Goal: Task Accomplishment & Management: Manage account settings

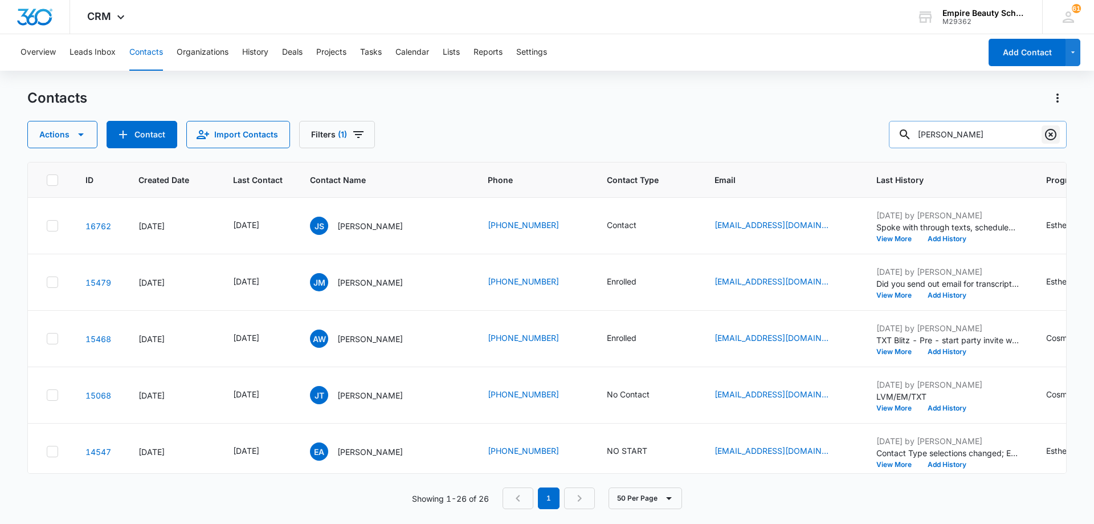
click at [1050, 134] on icon "Clear" at bounding box center [1050, 134] width 11 height 11
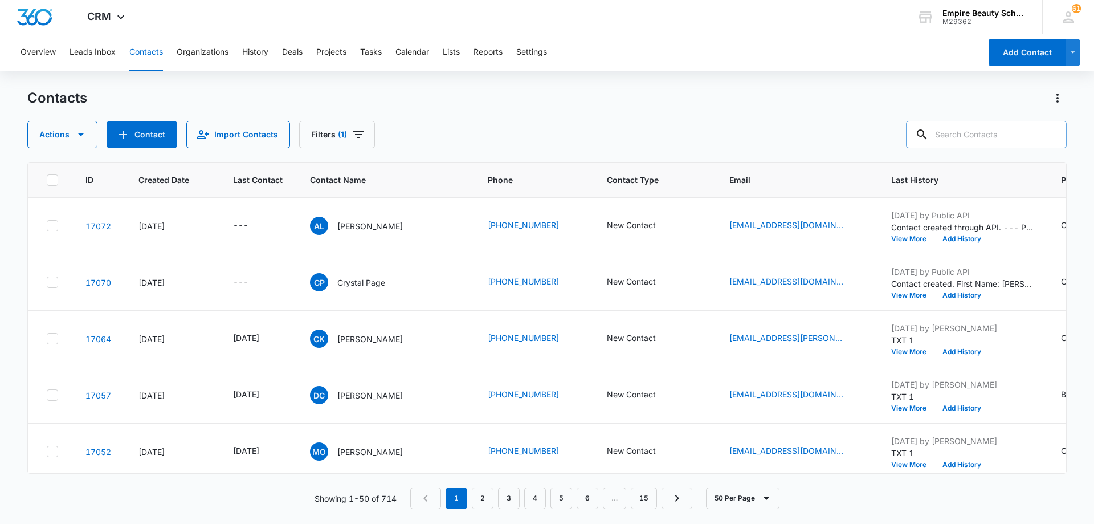
click at [976, 137] on input "text" at bounding box center [986, 134] width 161 height 27
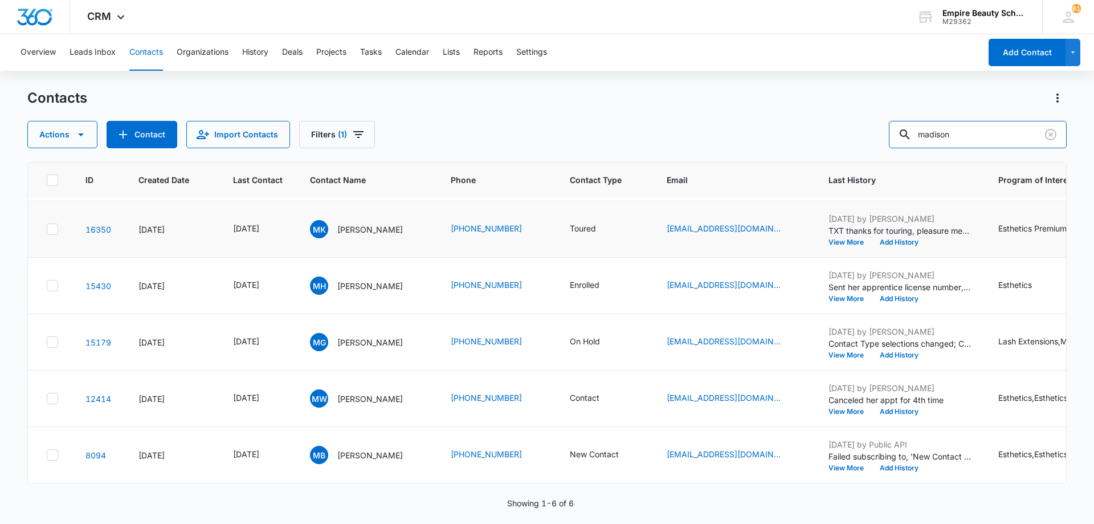
scroll to position [62, 0]
click at [971, 139] on input "madison" at bounding box center [978, 134] width 178 height 27
type input "mateo"
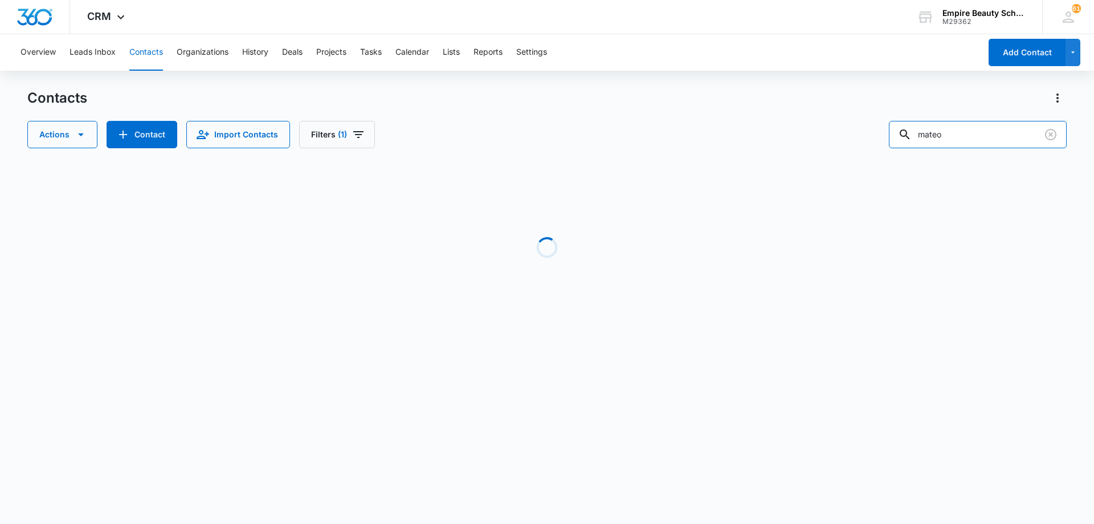
scroll to position [0, 0]
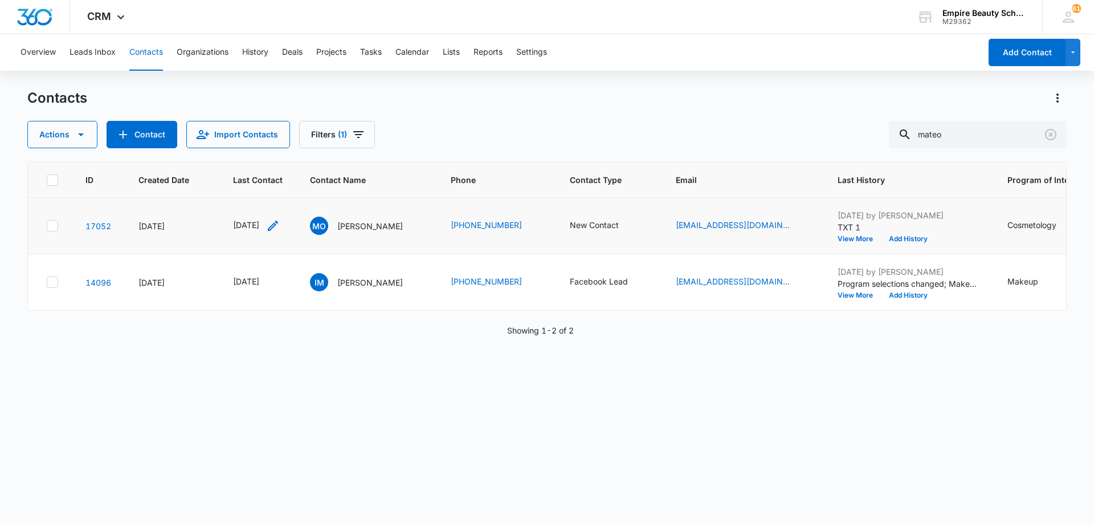
click at [278, 224] on icon "Last Contact - 1759881600 - Select to Edit Field" at bounding box center [273, 226] width 10 height 10
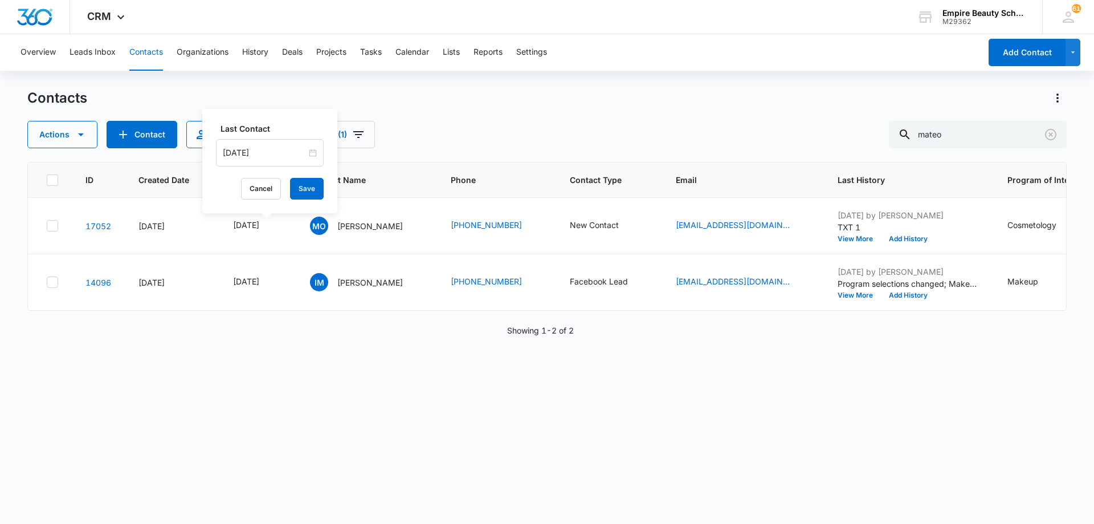
click at [284, 146] on input "[DATE]" at bounding box center [265, 152] width 84 height 13
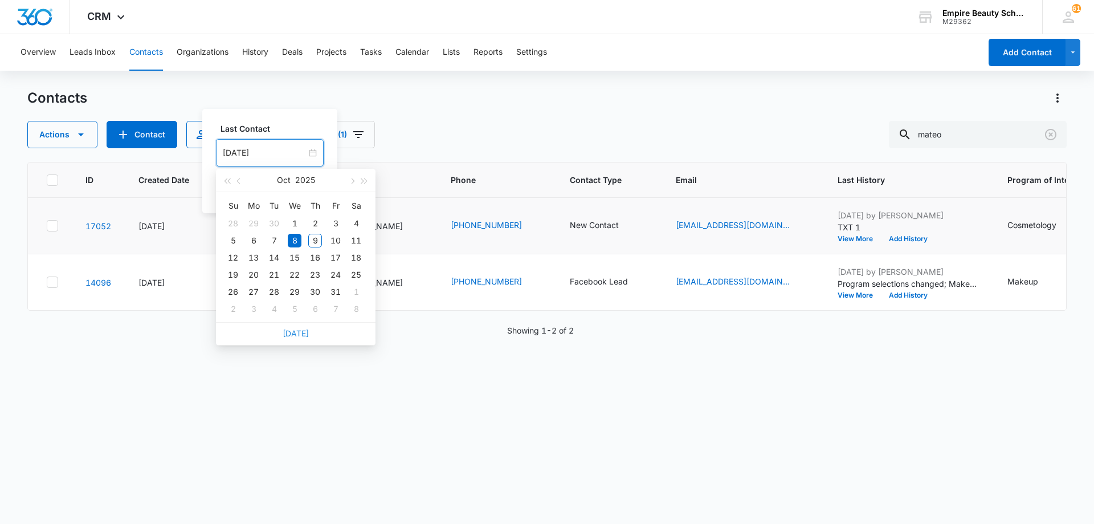
click at [300, 336] on link "[DATE]" at bounding box center [296, 333] width 26 height 10
type input "[DATE]"
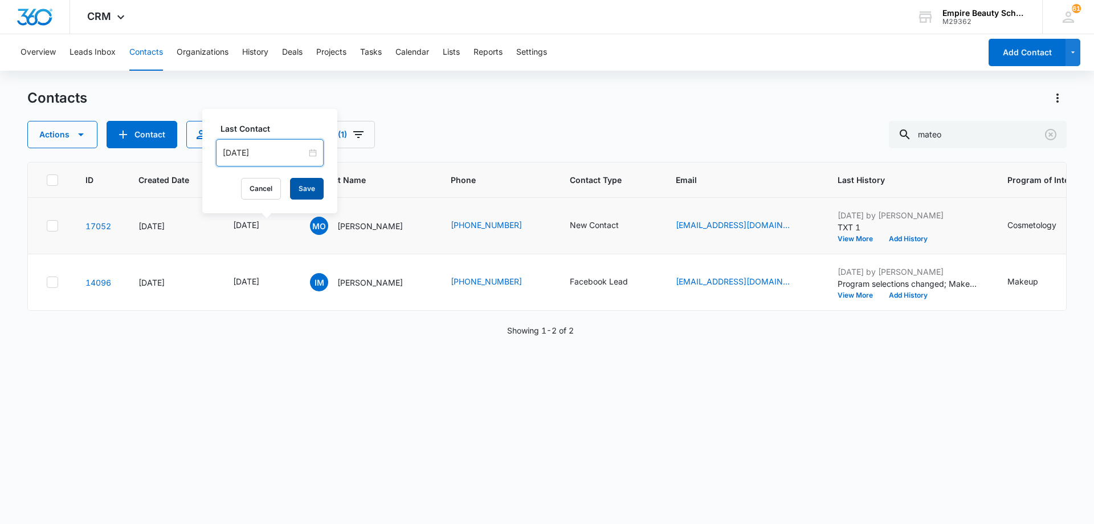
click at [299, 190] on button "Save" at bounding box center [307, 189] width 34 height 22
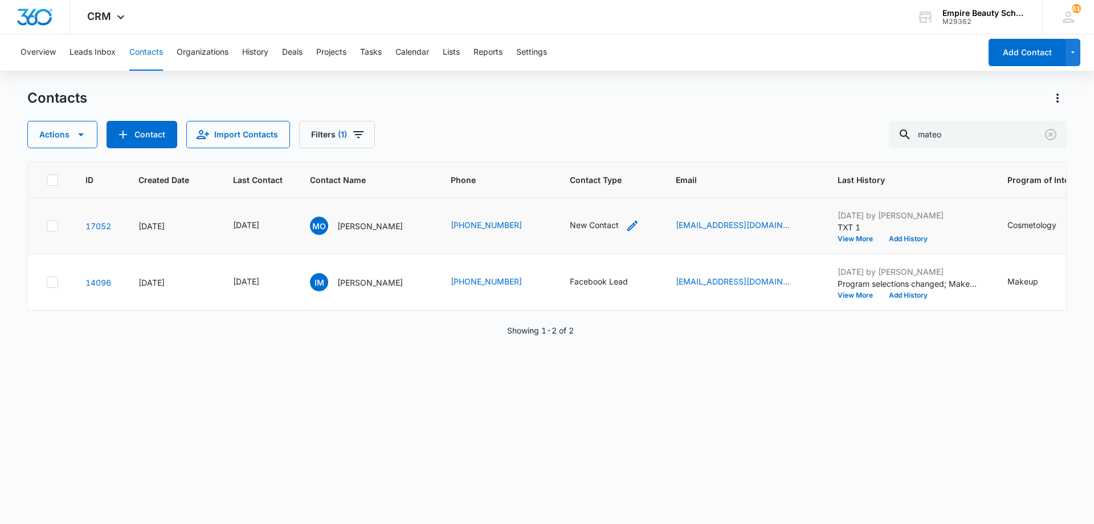
click at [629, 222] on icon "Contact Type - New Contact - Select to Edit Field" at bounding box center [633, 226] width 14 height 14
click at [612, 153] on icon "Remove New Contact" at bounding box center [613, 152] width 8 height 9
click at [612, 153] on div "Contact Type" at bounding box center [584, 153] width 76 height 26
click at [597, 269] on div "APPT" at bounding box center [595, 277] width 100 height 21
click at [621, 153] on div at bounding box center [622, 152] width 18 height 18
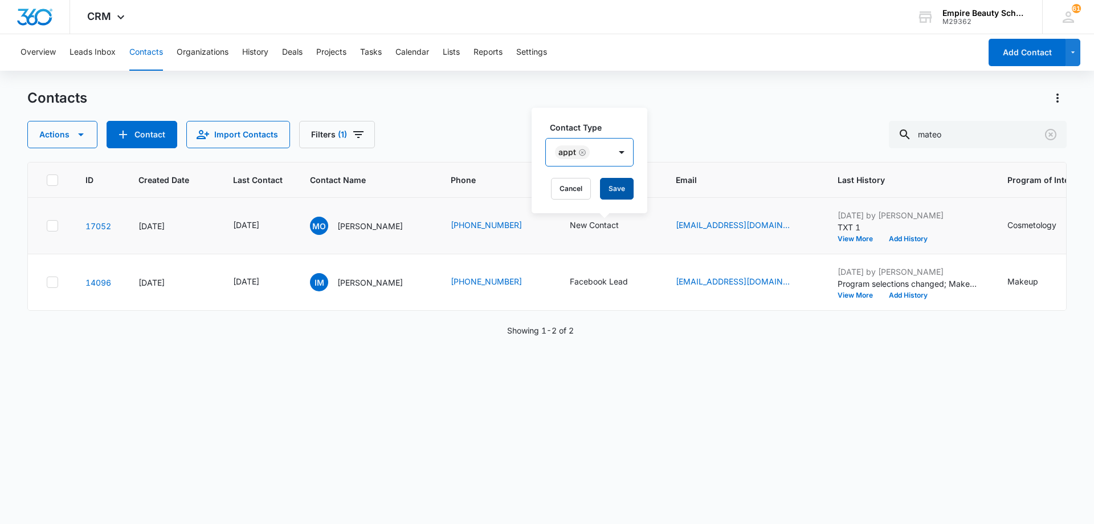
click at [617, 184] on button "Save" at bounding box center [617, 189] width 34 height 22
click at [914, 236] on button "Add History" at bounding box center [908, 238] width 55 height 7
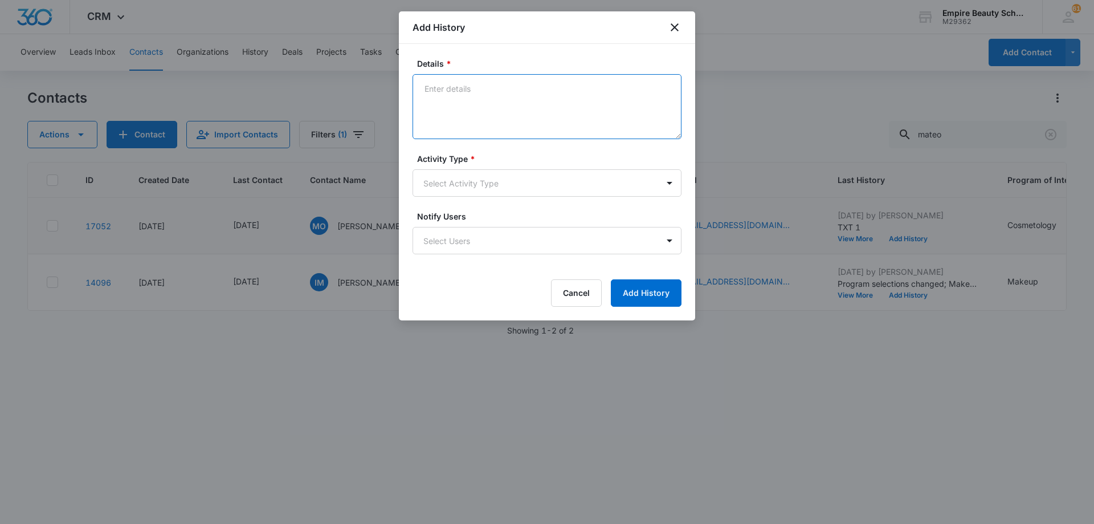
click at [554, 102] on textarea "Details *" at bounding box center [547, 106] width 269 height 65
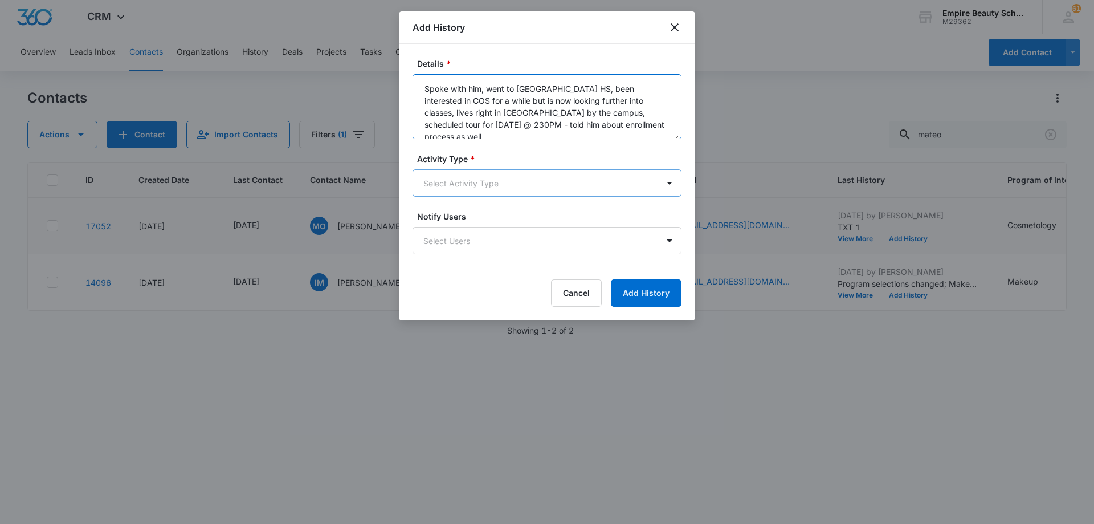
type textarea "Spoke with him, went to [GEOGRAPHIC_DATA] HS, been interested in COS for a whil…"
click at [503, 193] on body "CRM Apps Forms CRM Email Shop Payments POS Files Brand Settings AI Assistant Em…" at bounding box center [547, 262] width 1094 height 524
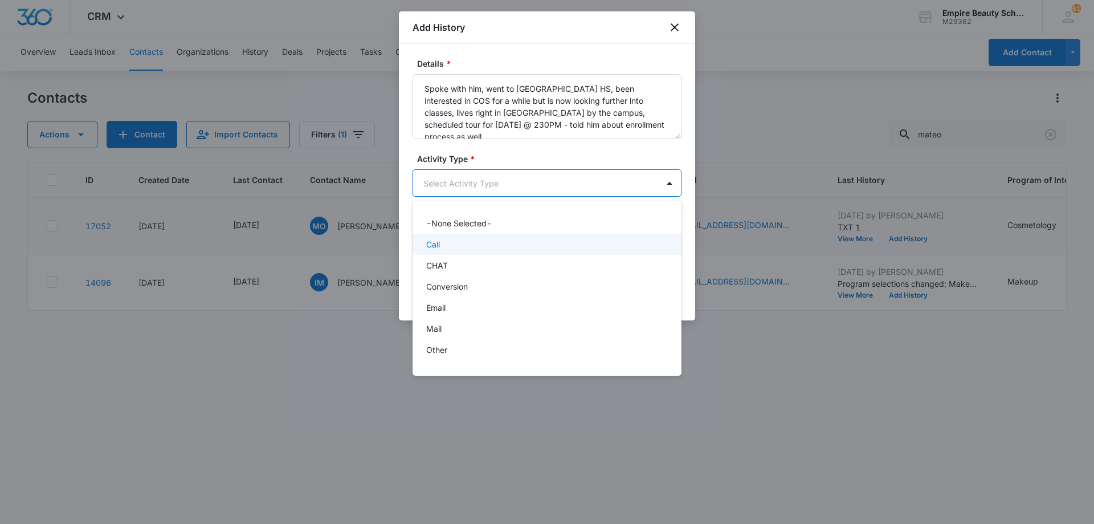
click at [478, 246] on div "Call" at bounding box center [545, 244] width 239 height 12
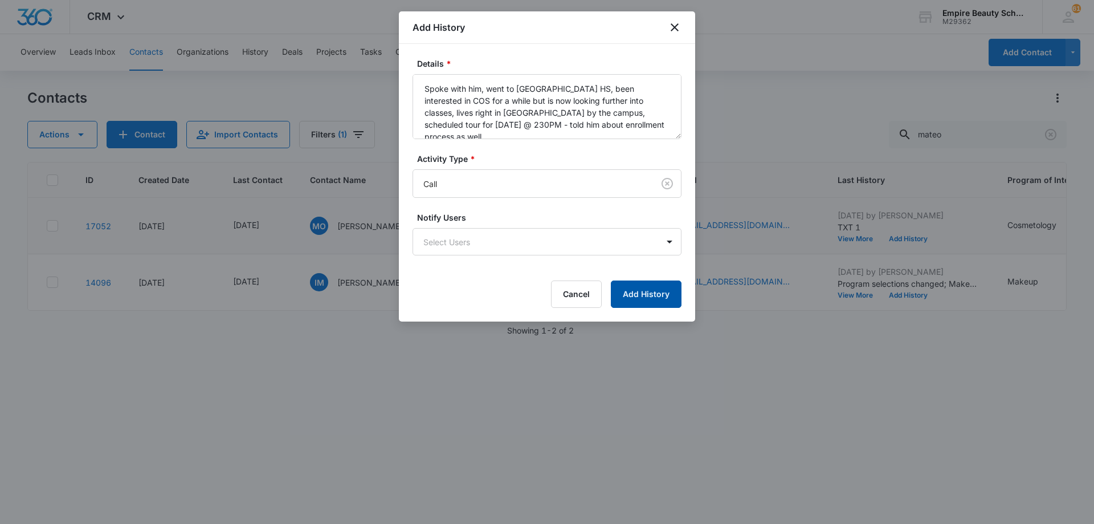
click at [630, 294] on button "Add History" at bounding box center [646, 293] width 71 height 27
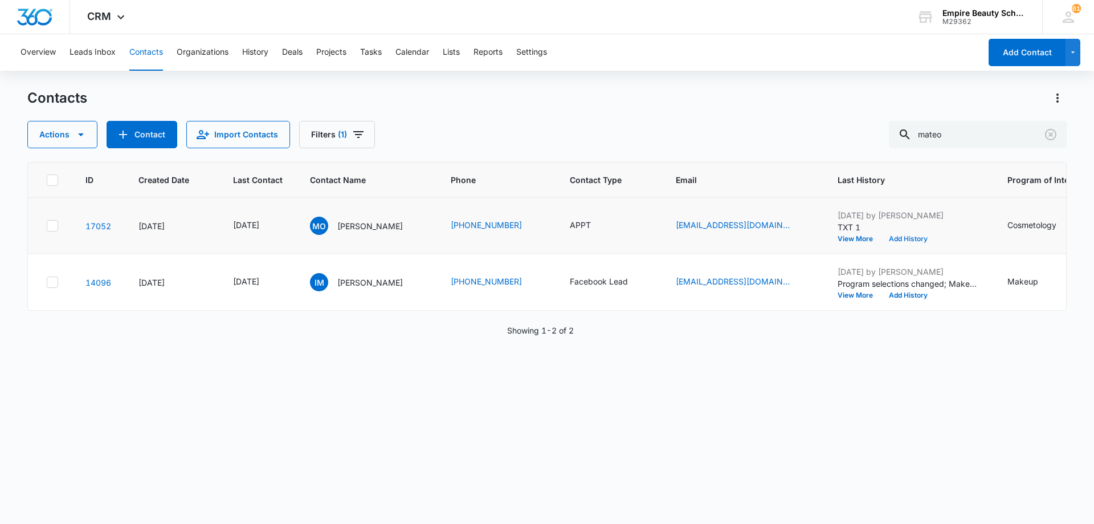
click at [921, 236] on button "Add History" at bounding box center [908, 238] width 55 height 7
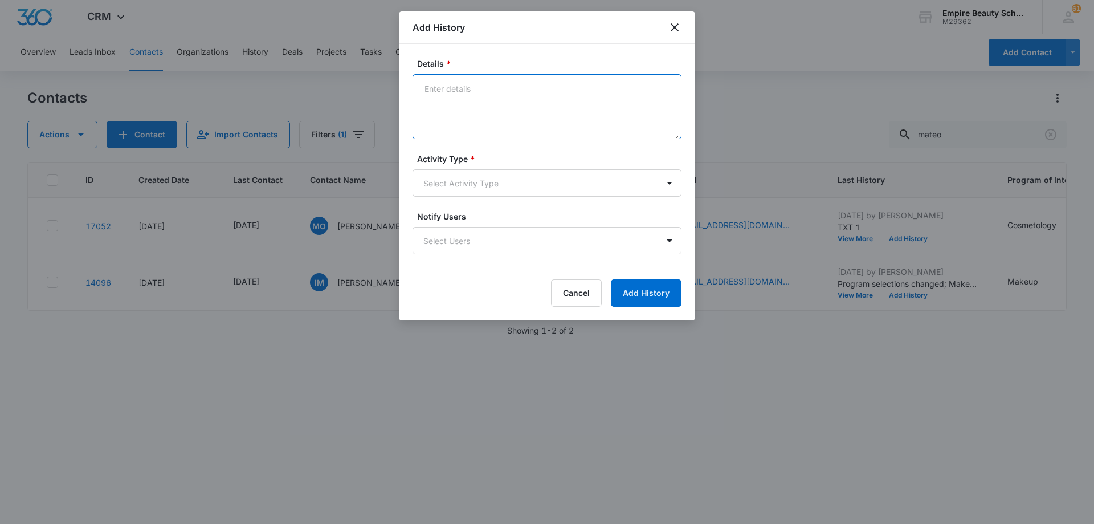
click at [550, 103] on textarea "Details *" at bounding box center [547, 106] width 269 height 65
type textarea "TXT - date and time of appt for next week"
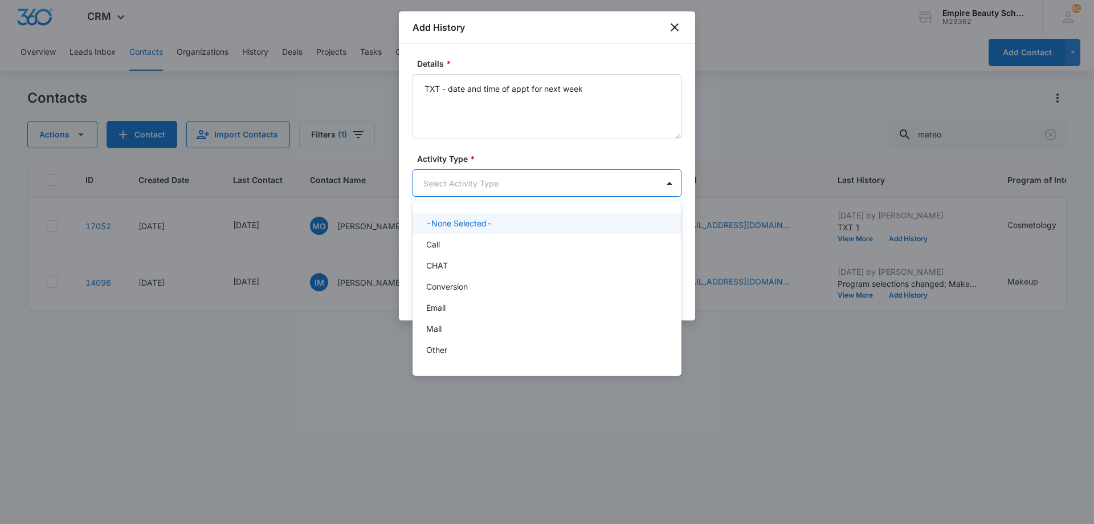
click at [519, 179] on body "CRM Apps Forms CRM Email Shop Payments POS Files Brand Settings AI Assistant Em…" at bounding box center [547, 262] width 1094 height 524
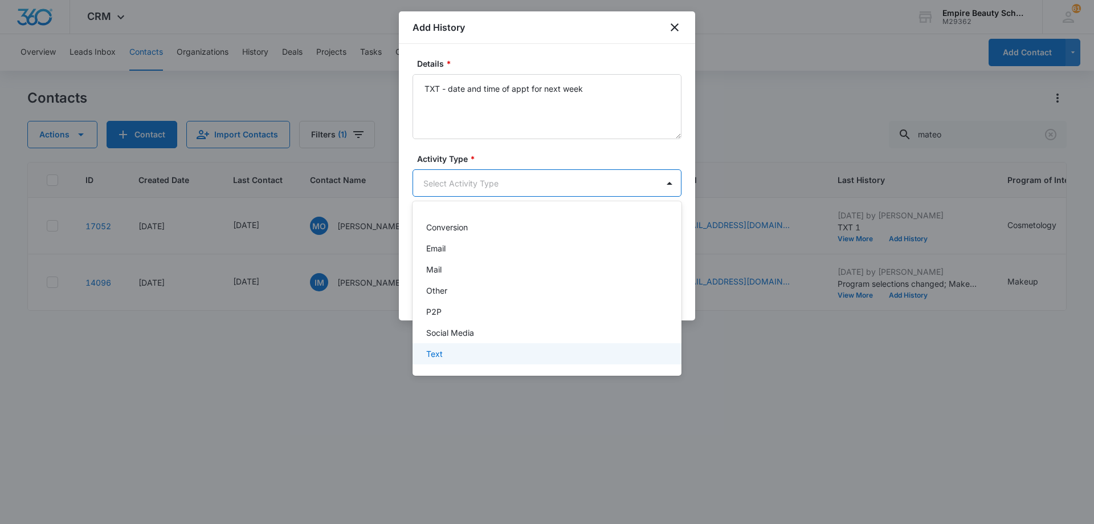
click at [503, 350] on div "Text" at bounding box center [545, 354] width 239 height 12
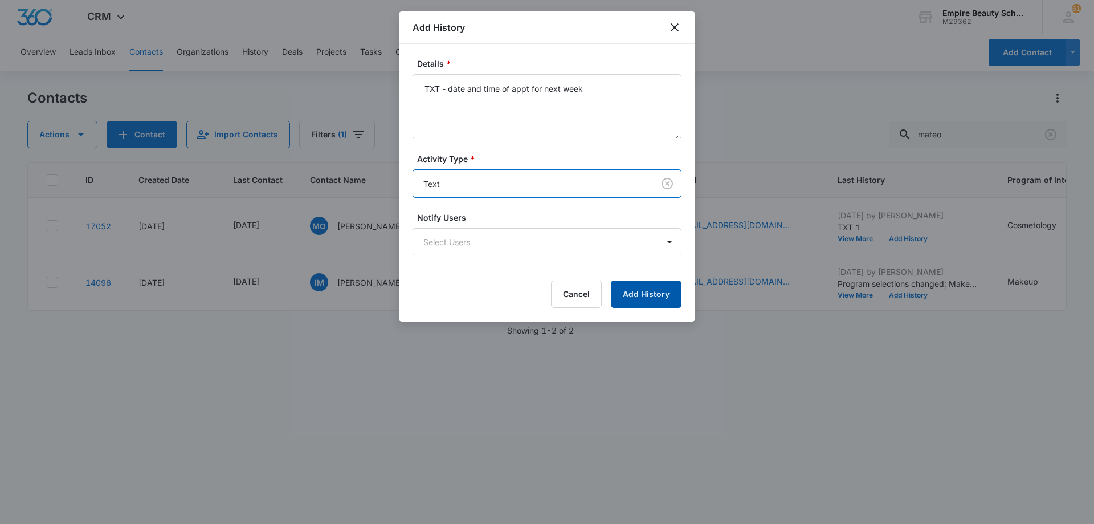
click at [634, 297] on button "Add History" at bounding box center [646, 293] width 71 height 27
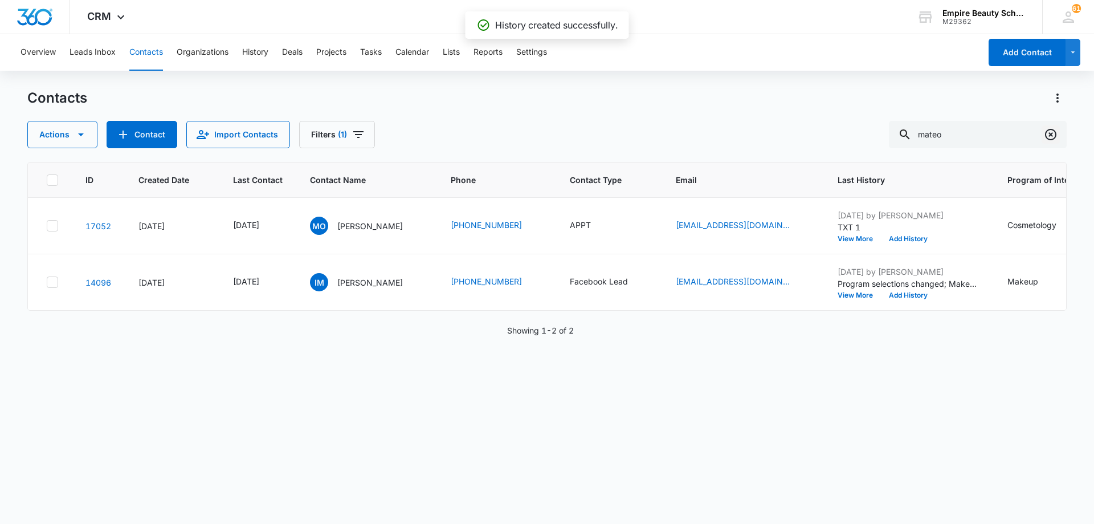
click at [1054, 132] on icon "Clear" at bounding box center [1051, 135] width 14 height 14
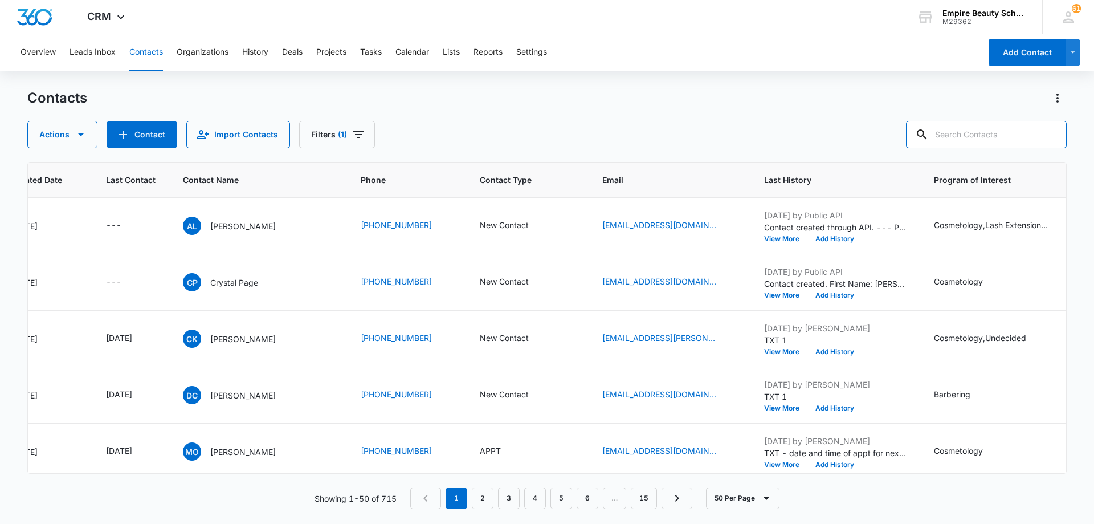
scroll to position [0, 128]
click at [128, 287] on icon "Last Contact - - Select to Edit Field" at bounding box center [135, 282] width 14 height 14
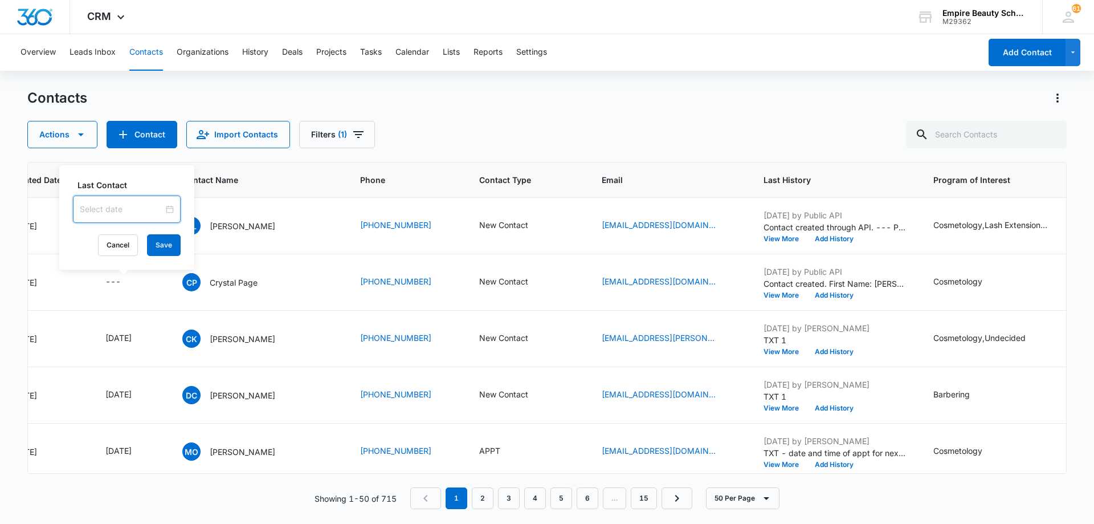
click at [131, 207] on input at bounding box center [122, 209] width 84 height 13
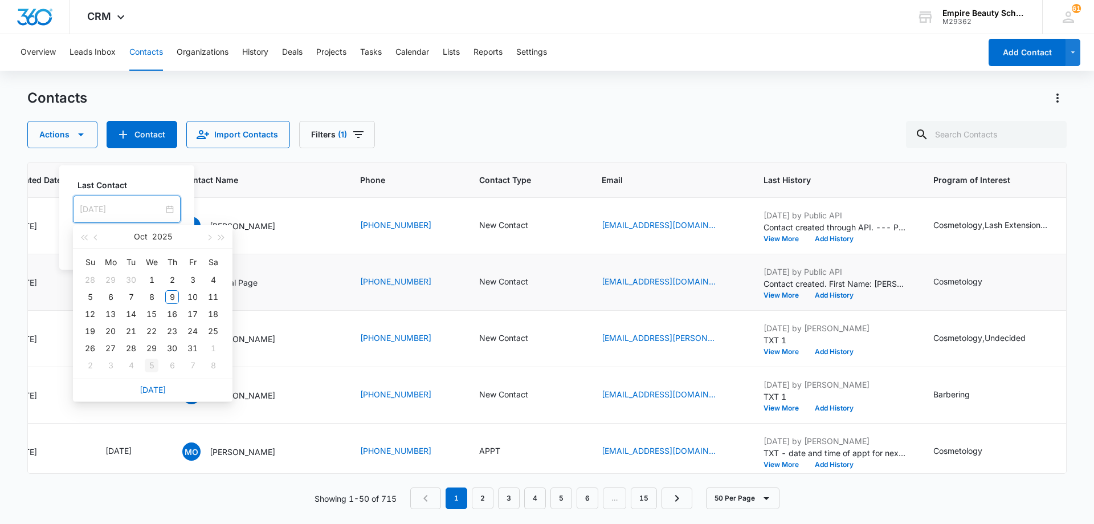
type input "[DATE]"
drag, startPoint x: 146, startPoint y: 390, endPoint x: 161, endPoint y: 323, distance: 69.0
click at [146, 390] on link "[DATE]" at bounding box center [153, 390] width 26 height 10
type input "[DATE]"
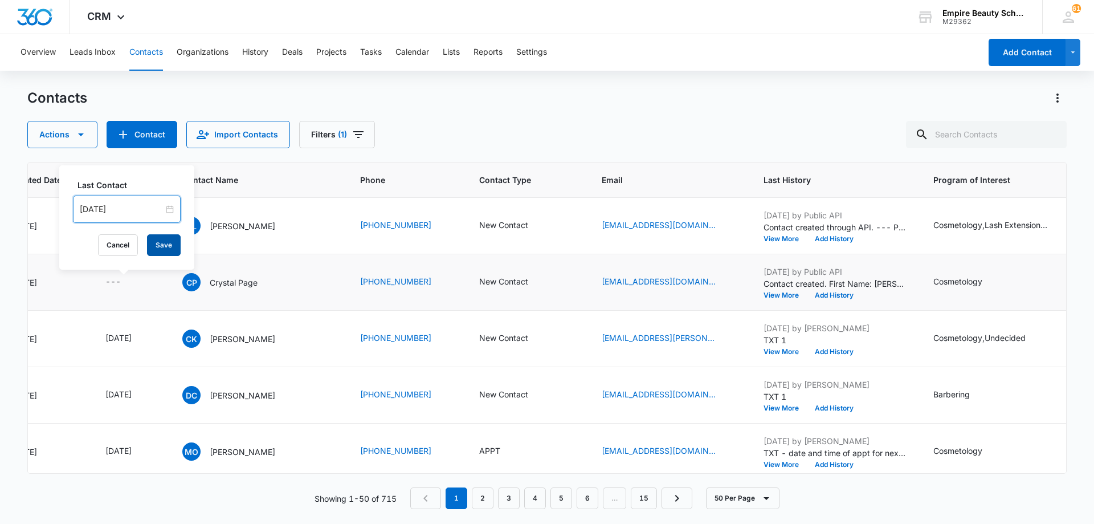
click at [158, 245] on button "Save" at bounding box center [164, 245] width 34 height 22
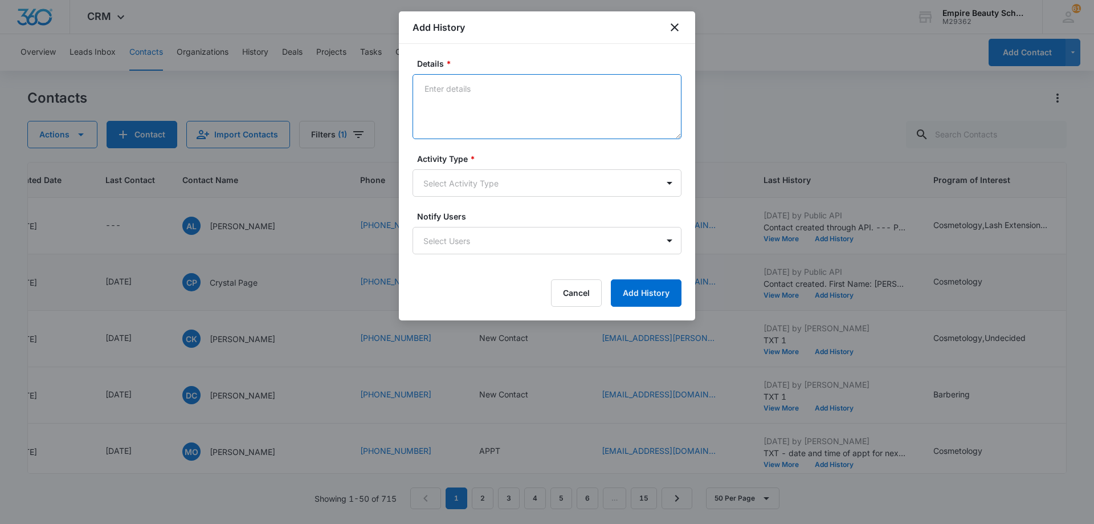
click at [499, 103] on textarea "Details *" at bounding box center [547, 106] width 269 height 65
type textarea "LVM 1"
click at [462, 188] on body "CRM Apps Forms CRM Email Shop Payments POS Files Brand Settings AI Assistant Em…" at bounding box center [547, 262] width 1094 height 524
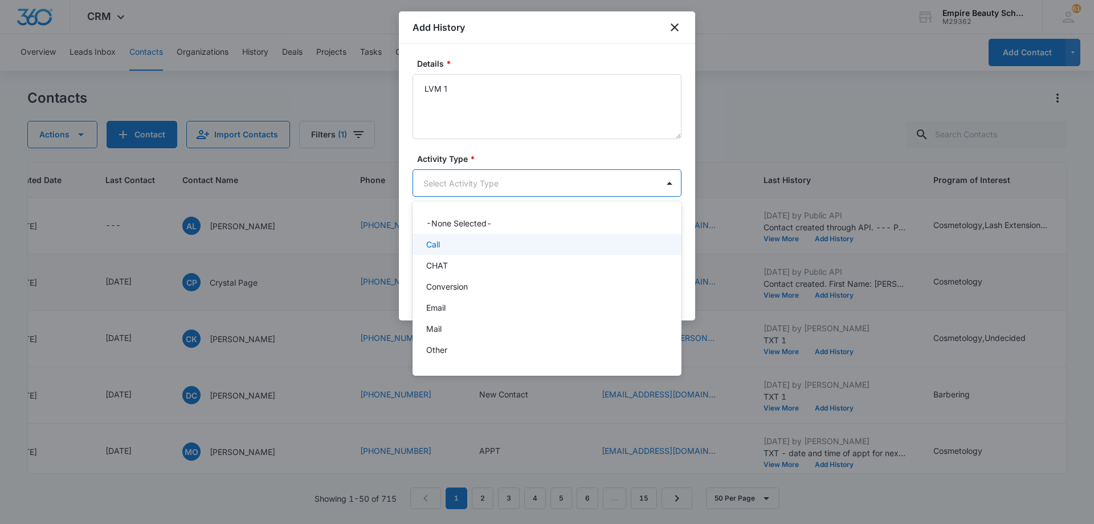
click at [463, 236] on div "Call" at bounding box center [547, 244] width 269 height 21
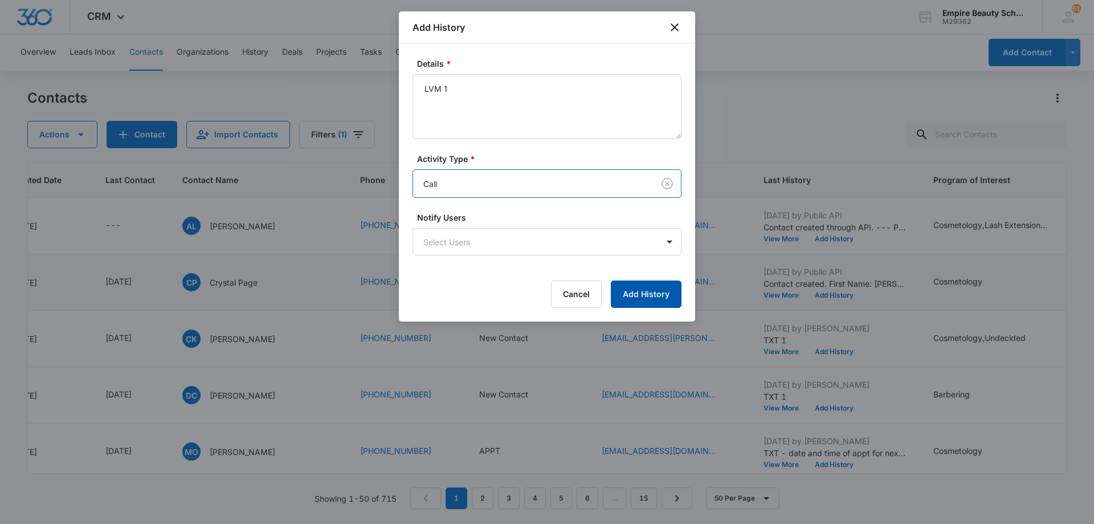
click at [622, 291] on button "Add History" at bounding box center [646, 293] width 71 height 27
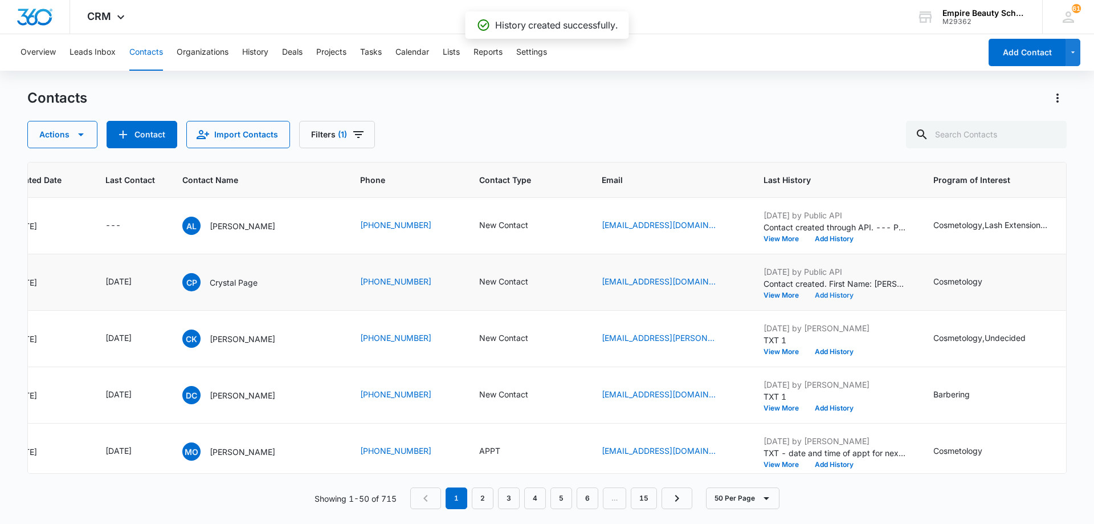
click at [833, 295] on button "Add History" at bounding box center [834, 295] width 55 height 7
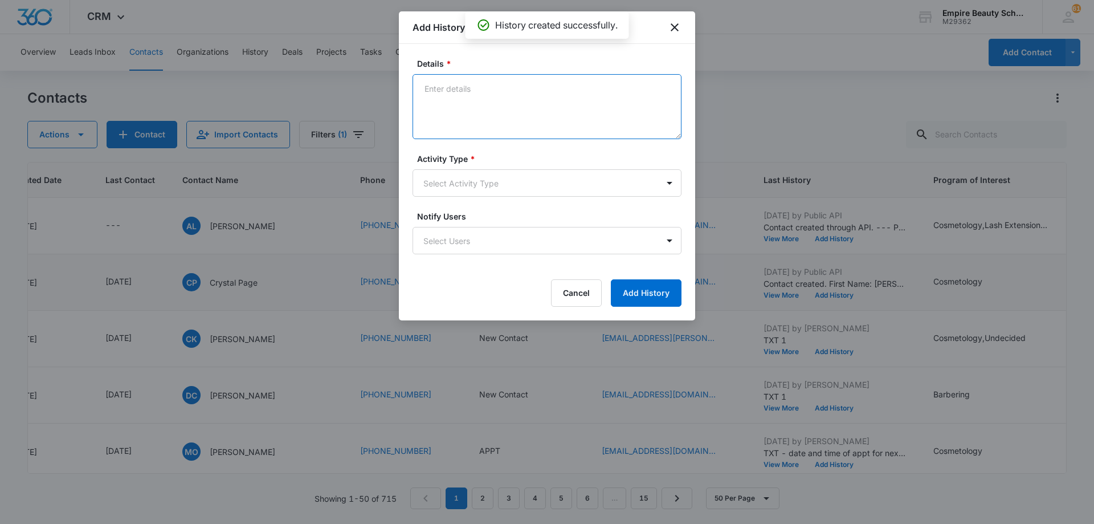
click at [510, 91] on textarea "Details *" at bounding box center [547, 106] width 269 height 65
type textarea "EM 1"
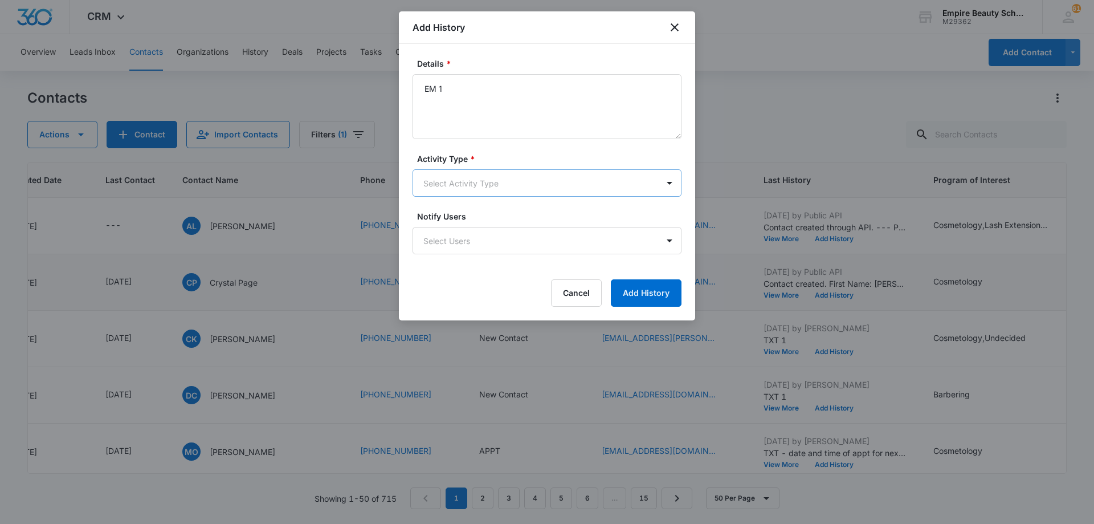
click at [490, 174] on body "CRM Apps Forms CRM Email Shop Payments POS Files Brand Settings AI Assistant Em…" at bounding box center [547, 262] width 1094 height 524
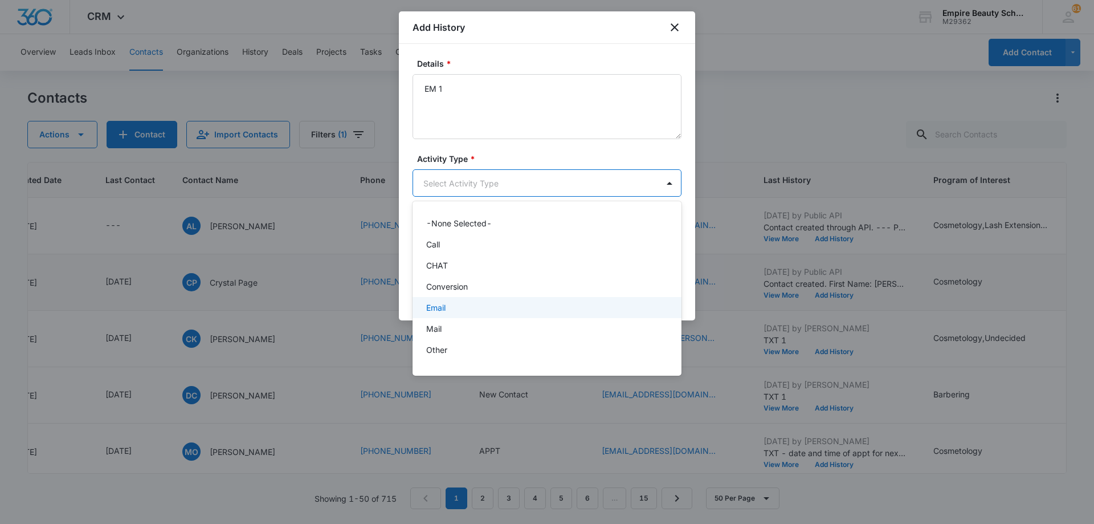
click at [482, 301] on div "Email" at bounding box center [547, 307] width 269 height 21
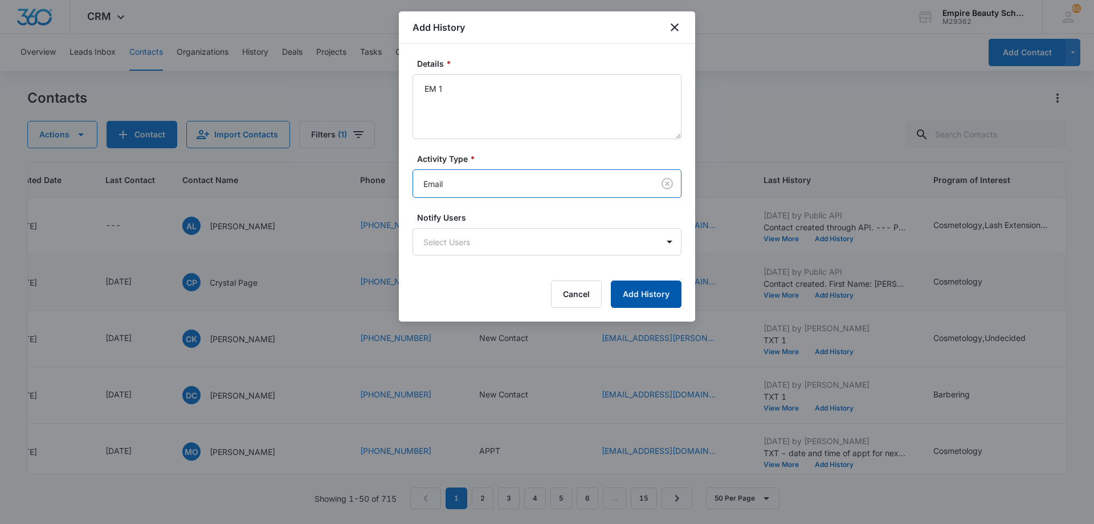
click at [631, 293] on button "Add History" at bounding box center [646, 293] width 71 height 27
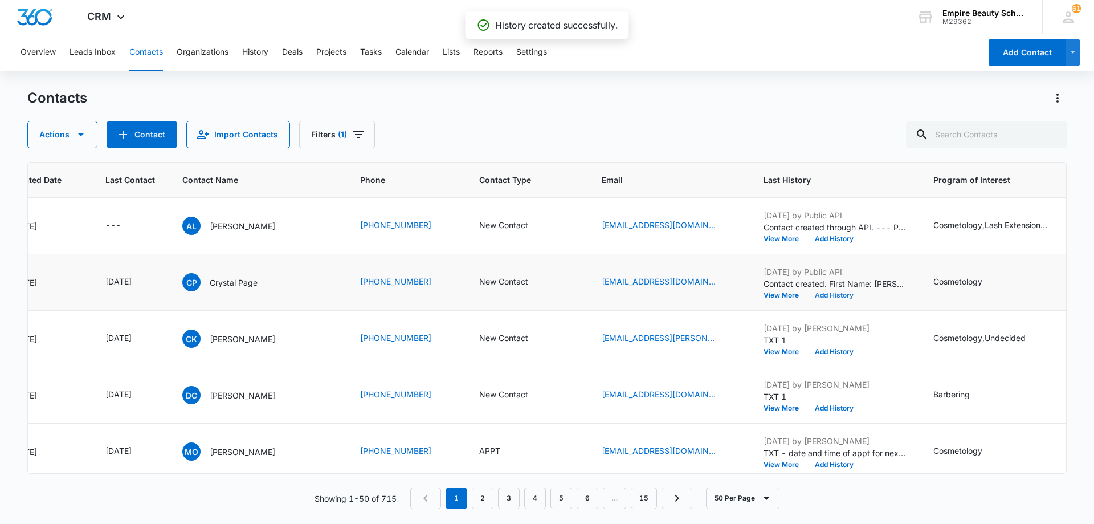
click at [842, 293] on button "Add History" at bounding box center [834, 295] width 55 height 7
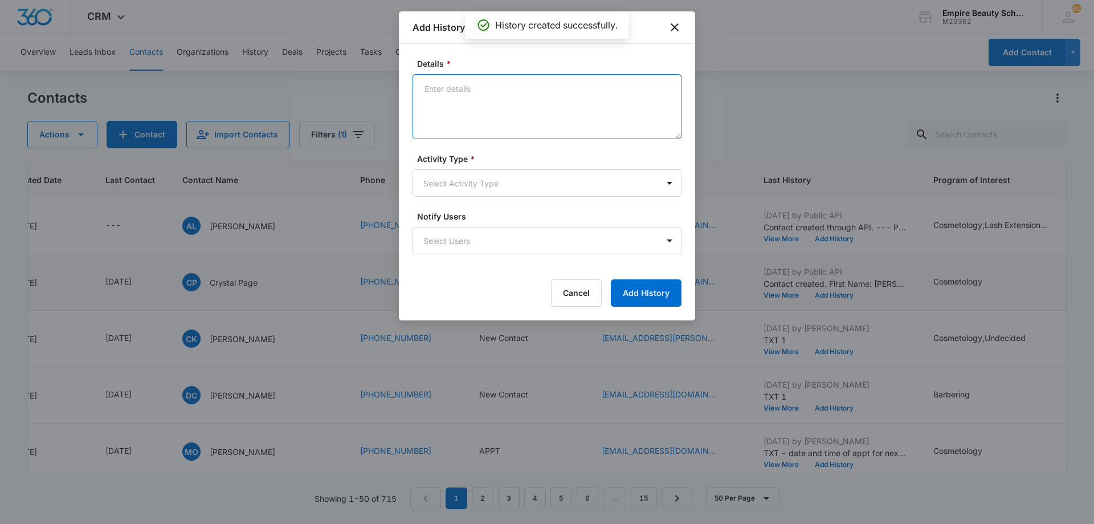
click at [516, 97] on textarea "Details *" at bounding box center [547, 106] width 269 height 65
type textarea "TXT 1"
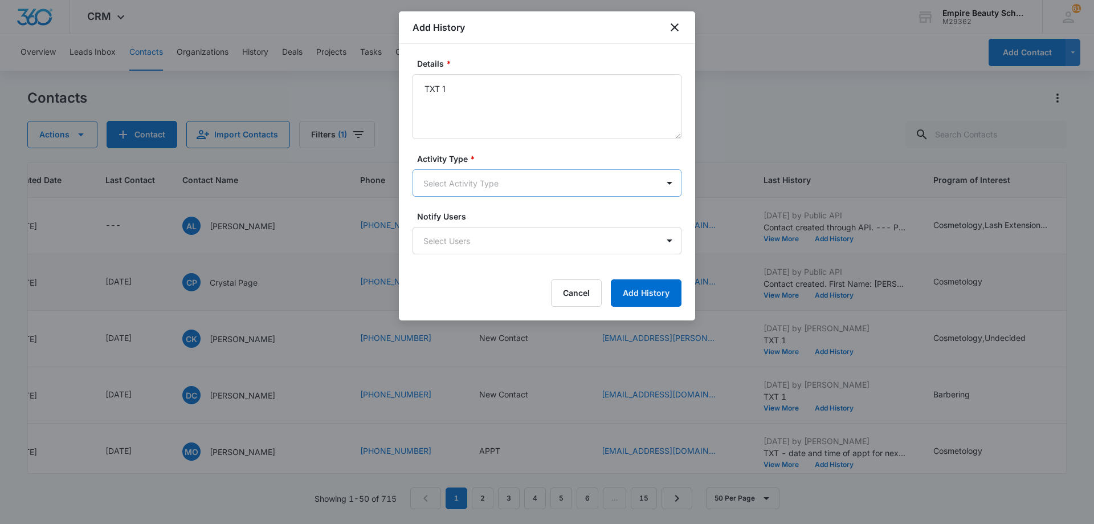
click at [489, 183] on body "CRM Apps Forms CRM Email Shop Payments POS Files Brand Settings AI Assistant Em…" at bounding box center [547, 262] width 1094 height 524
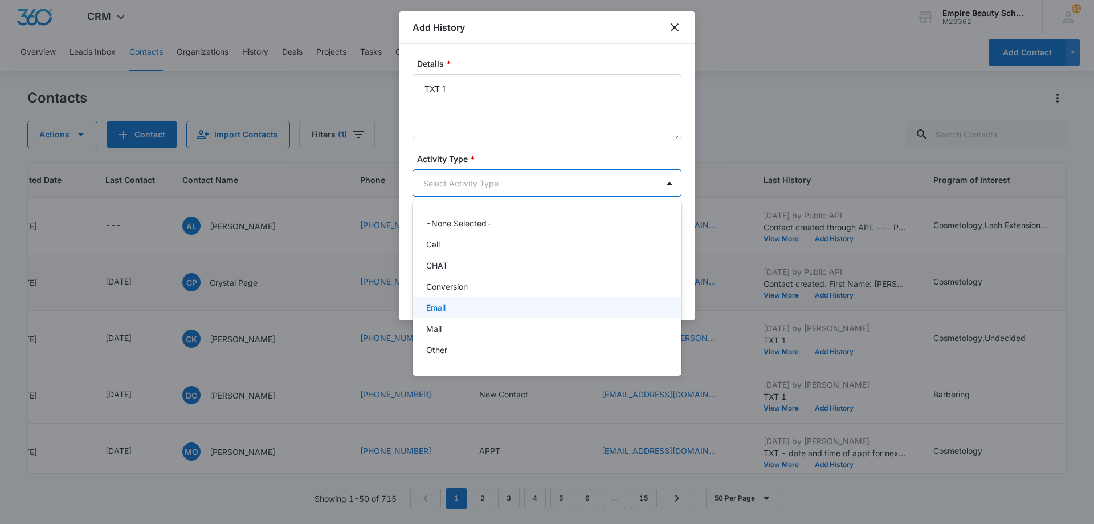
scroll to position [59, 0]
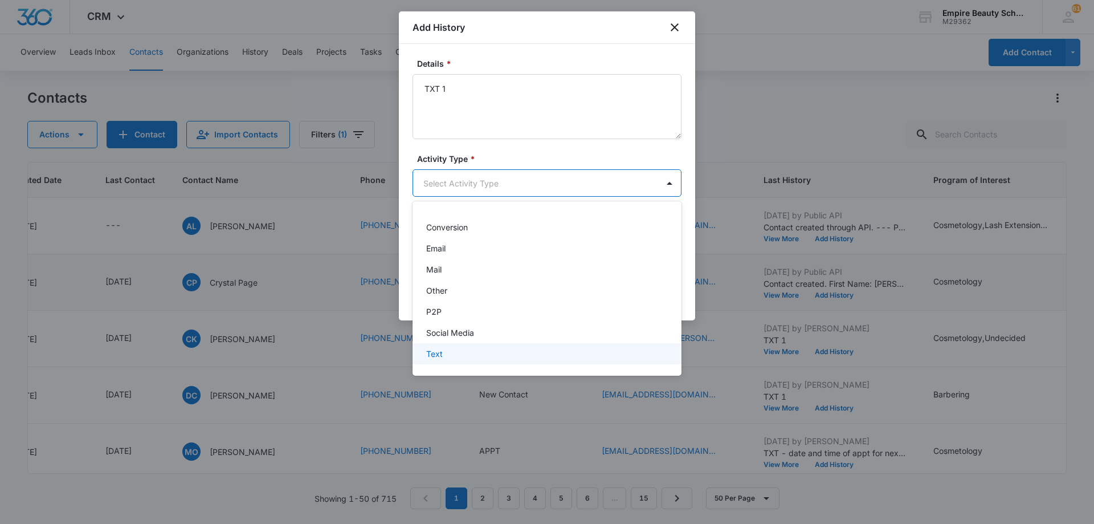
click at [470, 348] on div "Text" at bounding box center [545, 354] width 239 height 12
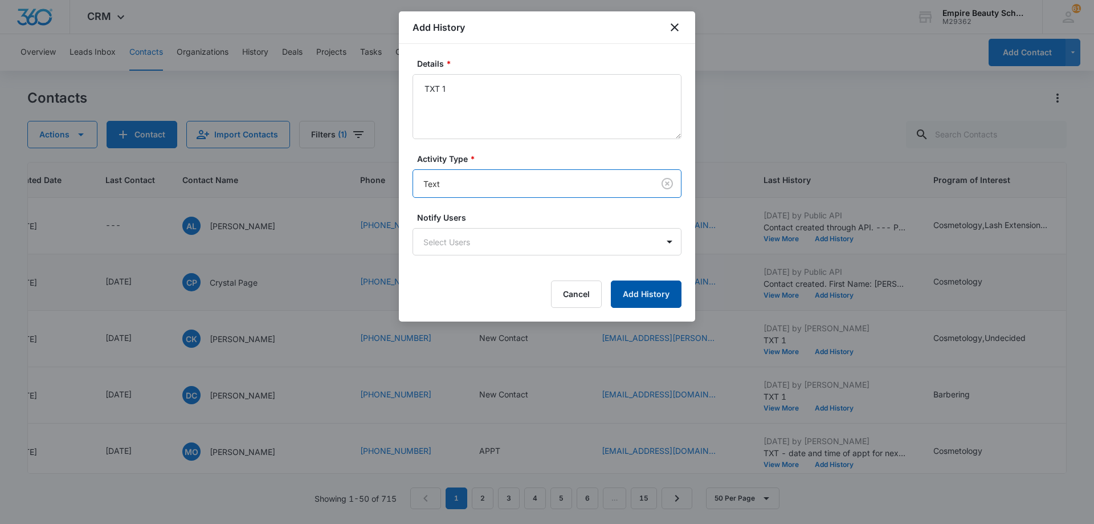
click at [642, 287] on button "Add History" at bounding box center [646, 293] width 71 height 27
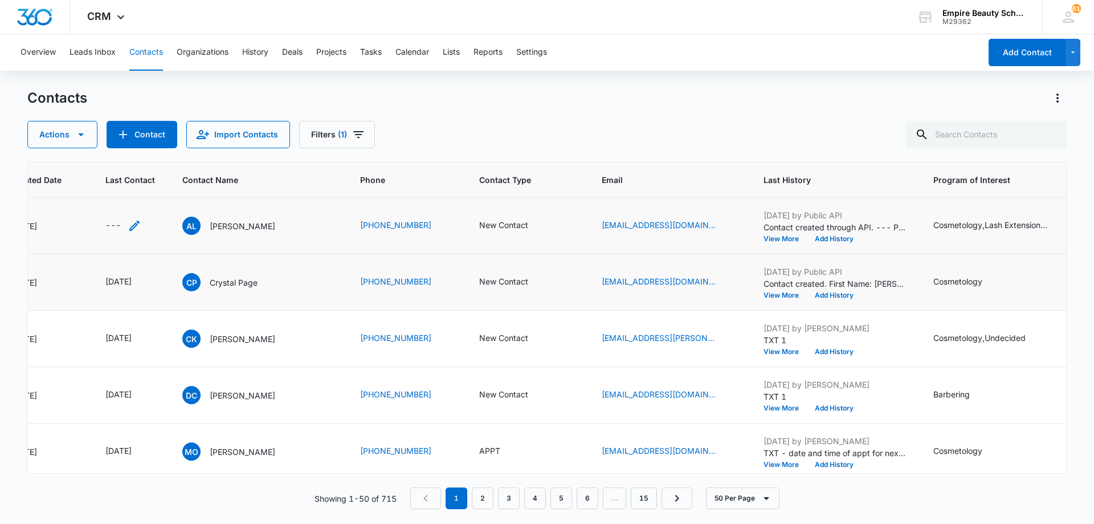
click at [134, 222] on icon "Last Contact - - Select to Edit Field" at bounding box center [135, 226] width 14 height 14
click at [138, 154] on input at bounding box center [122, 152] width 84 height 13
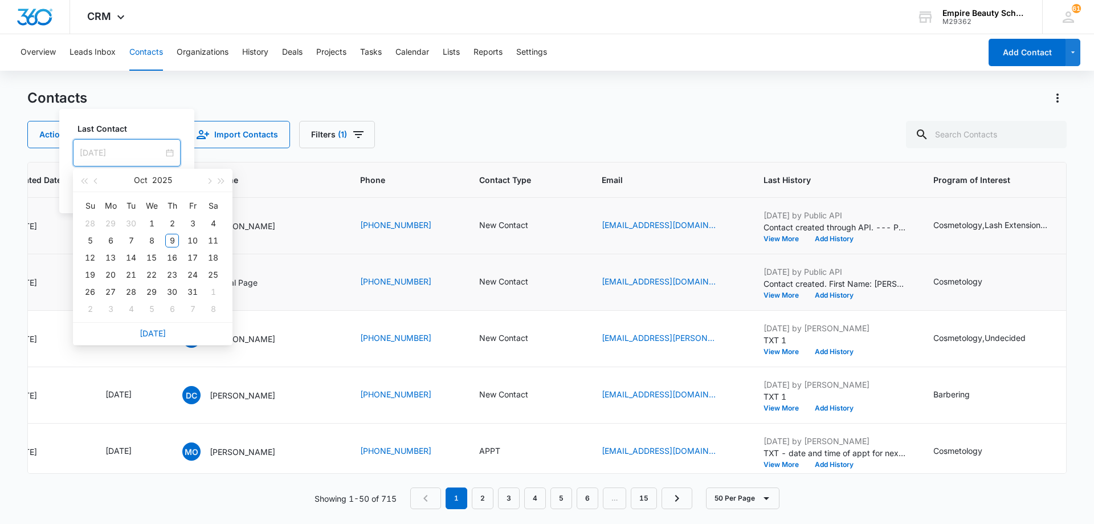
type input "[DATE]"
click at [158, 334] on link "[DATE]" at bounding box center [153, 333] width 26 height 10
type input "[DATE]"
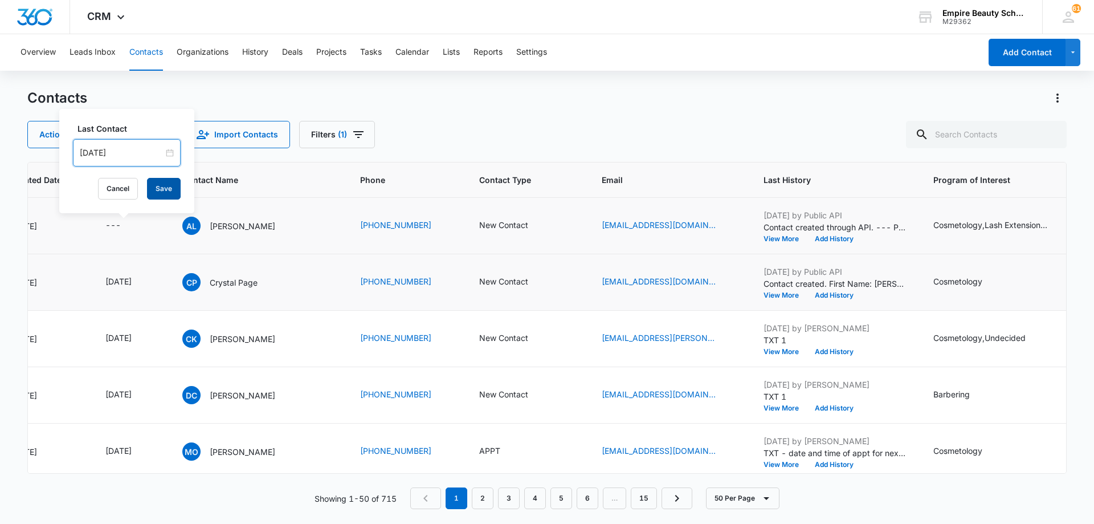
click at [157, 190] on button "Save" at bounding box center [164, 189] width 34 height 22
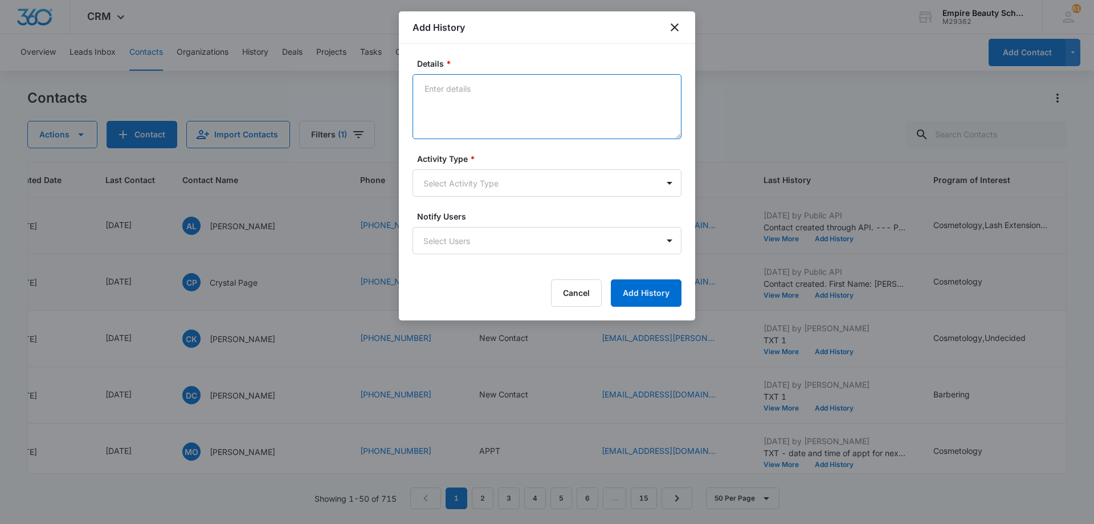
click at [553, 92] on textarea "Details *" at bounding box center [547, 106] width 269 height 65
type textarea "LVM 1"
click at [509, 189] on body "CRM Apps Forms CRM Email Shop Payments POS Files Brand Settings AI Assistant Em…" at bounding box center [547, 262] width 1094 height 524
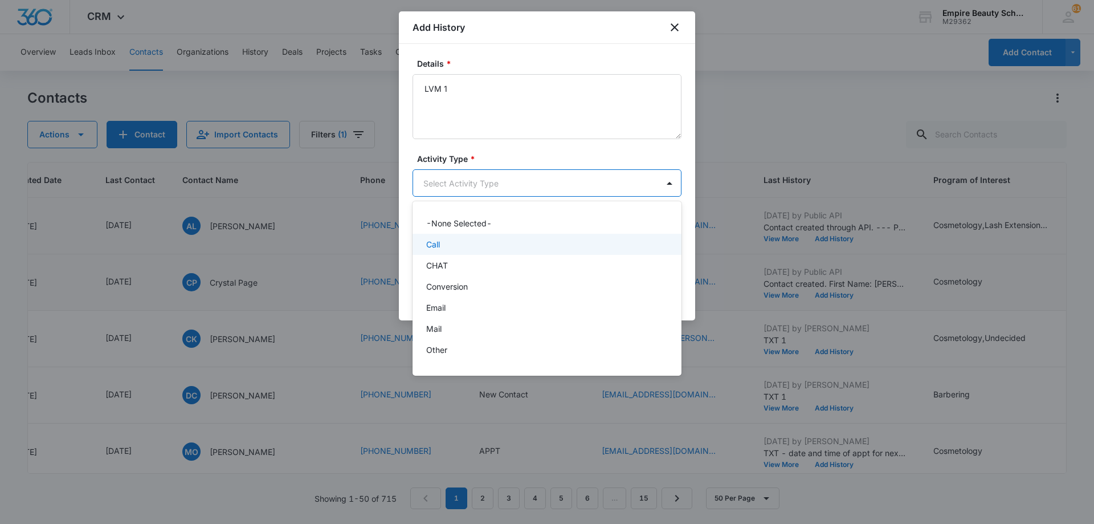
click at [502, 247] on div "Call" at bounding box center [545, 244] width 239 height 12
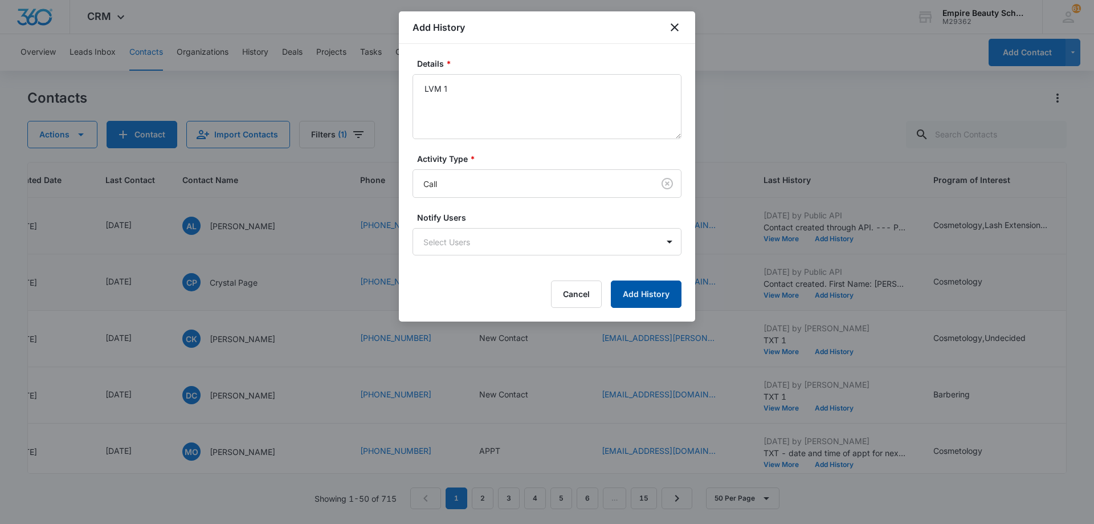
click at [627, 296] on button "Add History" at bounding box center [646, 293] width 71 height 27
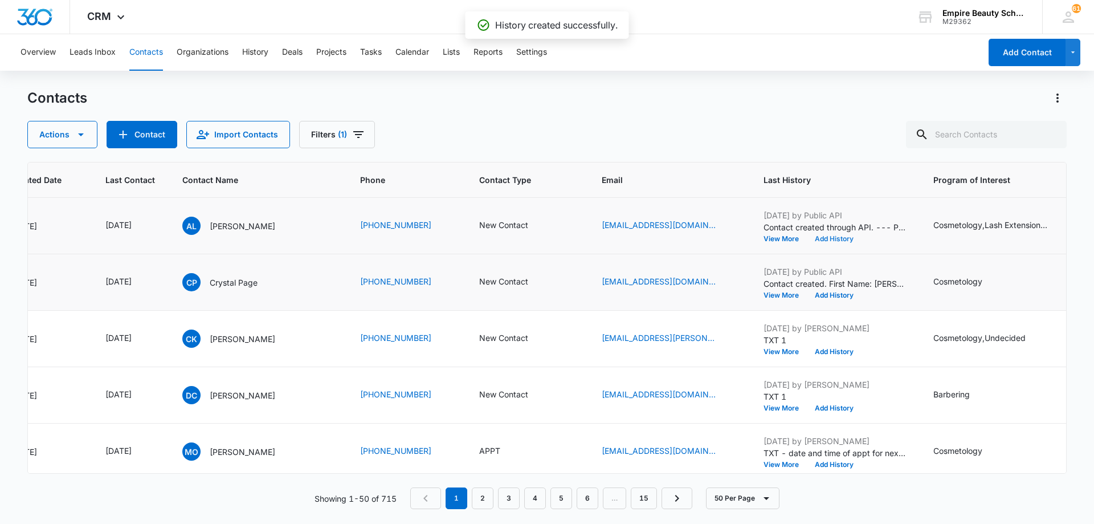
click at [831, 236] on button "Add History" at bounding box center [834, 238] width 55 height 7
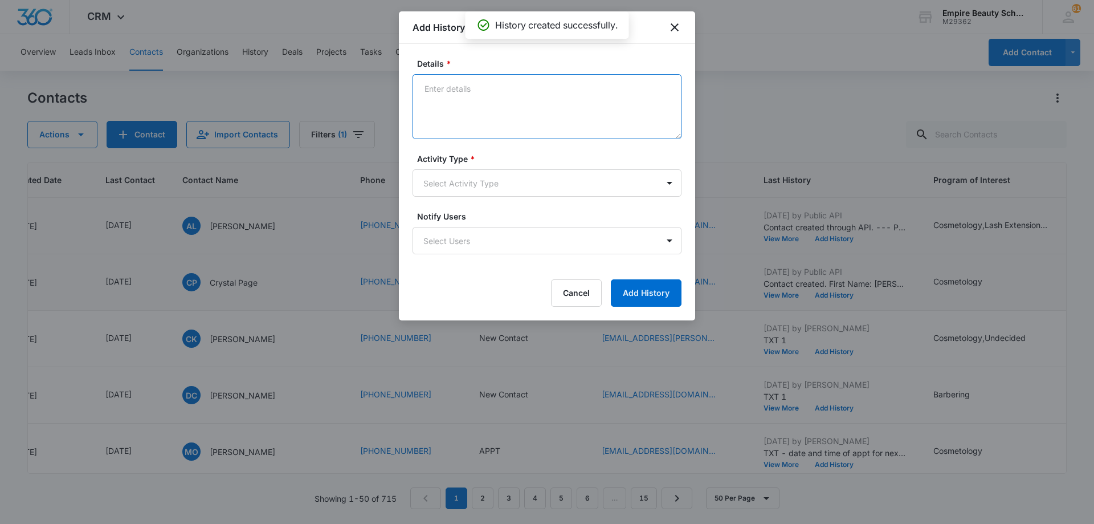
click at [497, 100] on textarea "Details *" at bounding box center [547, 106] width 269 height 65
type textarea "EM 1"
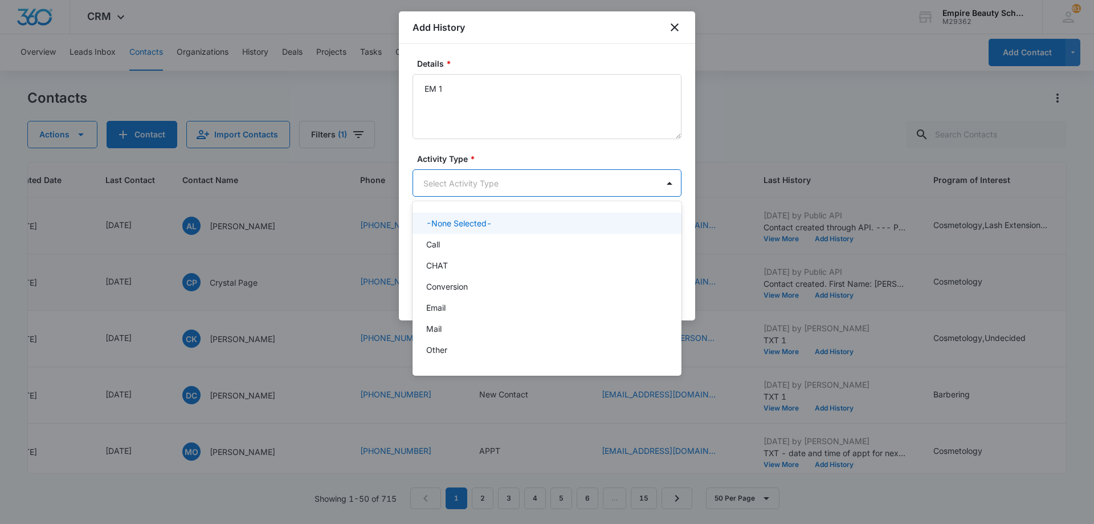
click at [485, 181] on body "CRM Apps Forms CRM Email Shop Payments POS Files Brand Settings AI Assistant Em…" at bounding box center [547, 262] width 1094 height 524
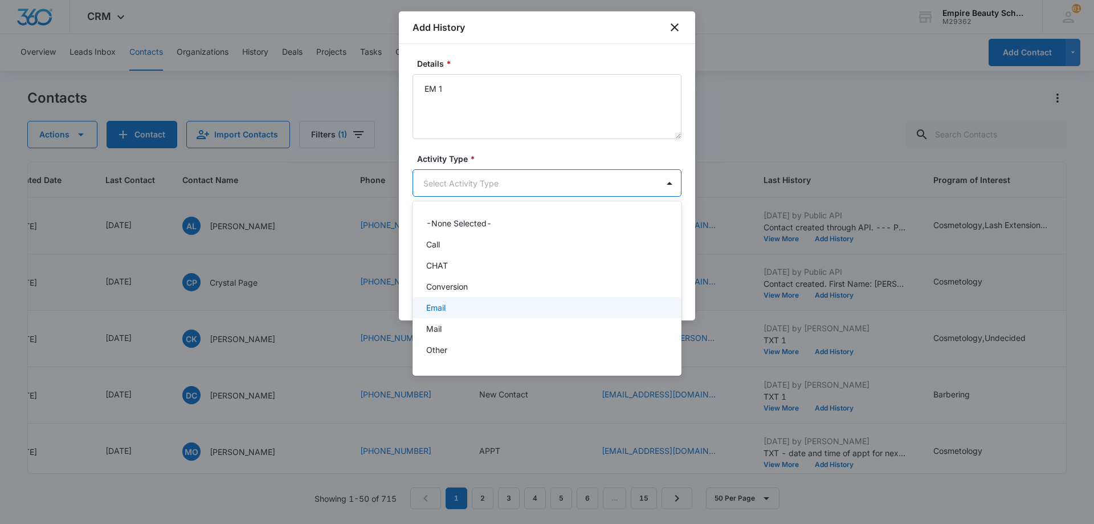
click at [474, 301] on div "Email" at bounding box center [545, 307] width 239 height 12
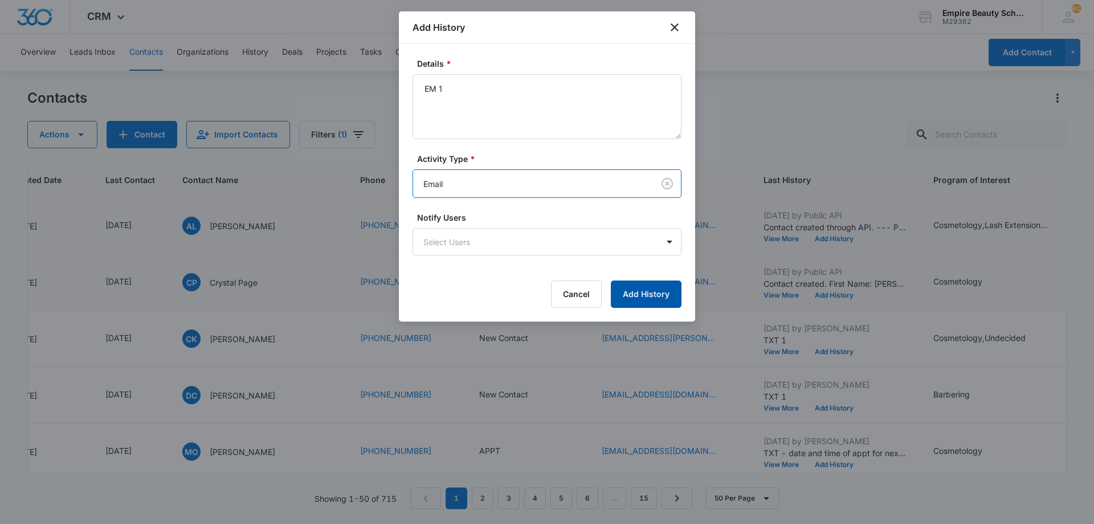
click at [617, 300] on button "Add History" at bounding box center [646, 293] width 71 height 27
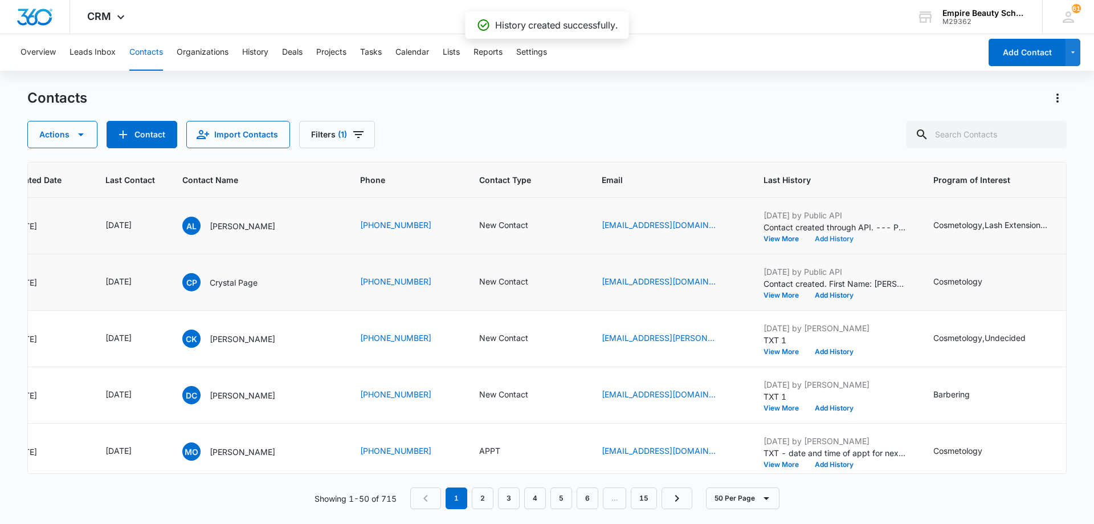
click at [838, 239] on button "Add History" at bounding box center [834, 238] width 55 height 7
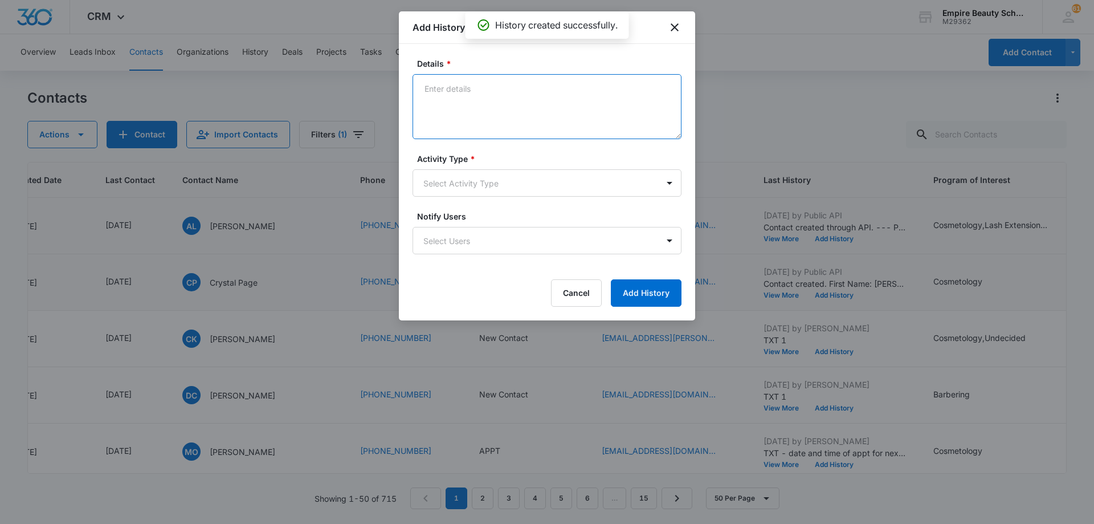
click at [475, 94] on textarea "Details *" at bounding box center [547, 106] width 269 height 65
type textarea "TXT 1"
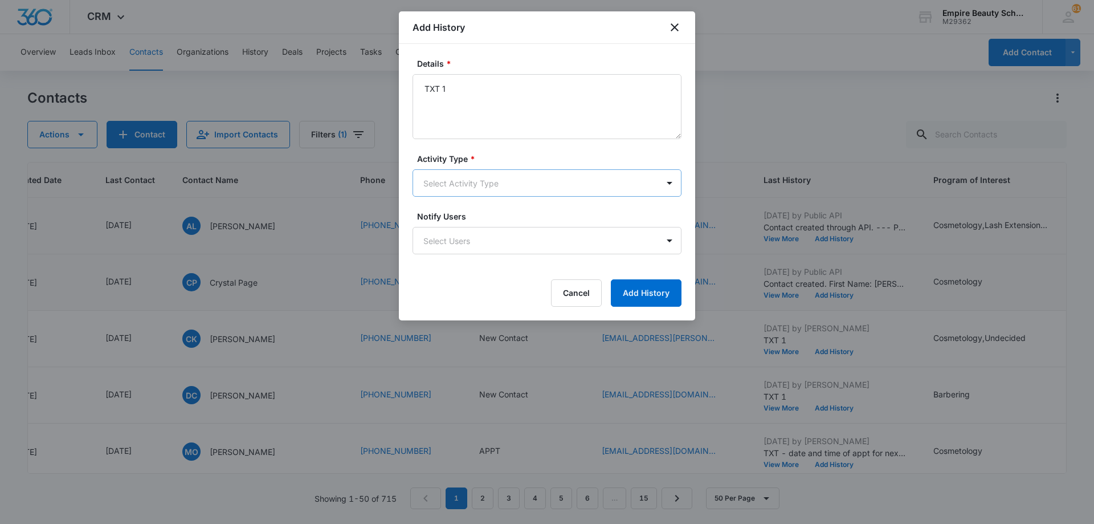
click at [492, 187] on body "CRM Apps Forms CRM Email Shop Payments POS Files Brand Settings AI Assistant Em…" at bounding box center [547, 262] width 1094 height 524
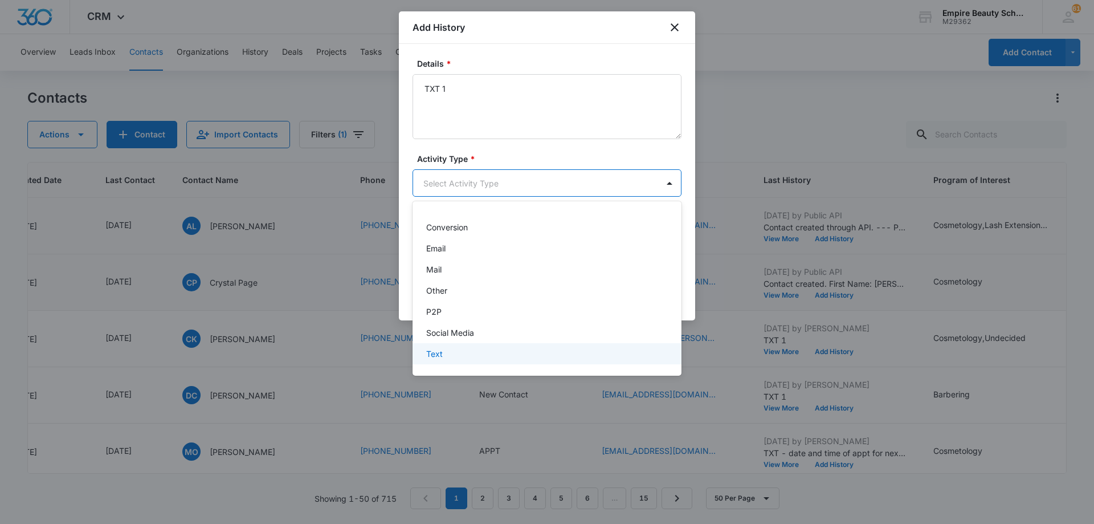
click at [478, 355] on div "Text" at bounding box center [545, 354] width 239 height 12
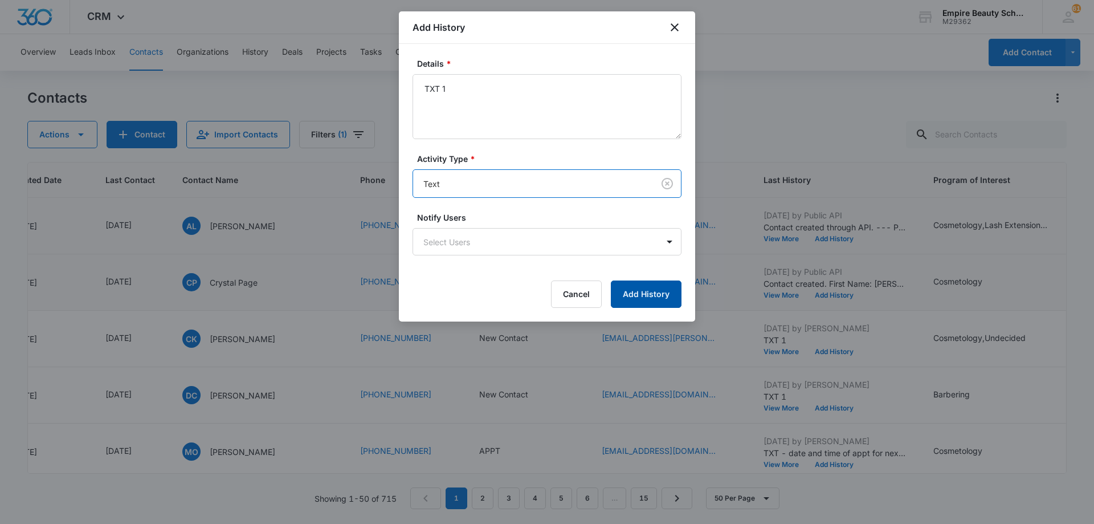
click at [625, 296] on button "Add History" at bounding box center [646, 293] width 71 height 27
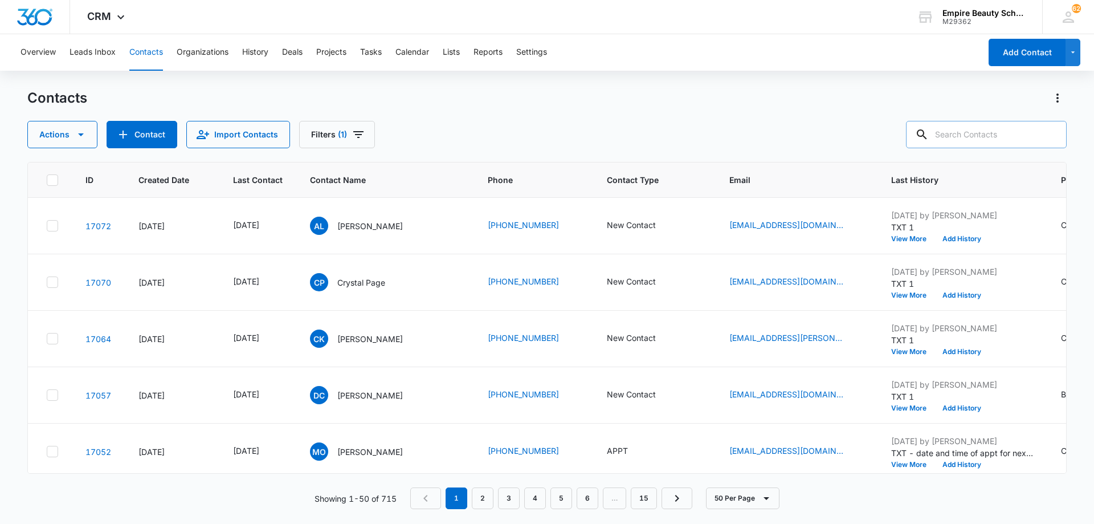
click at [948, 137] on input "text" at bounding box center [986, 134] width 161 height 27
type input "jade perkins"
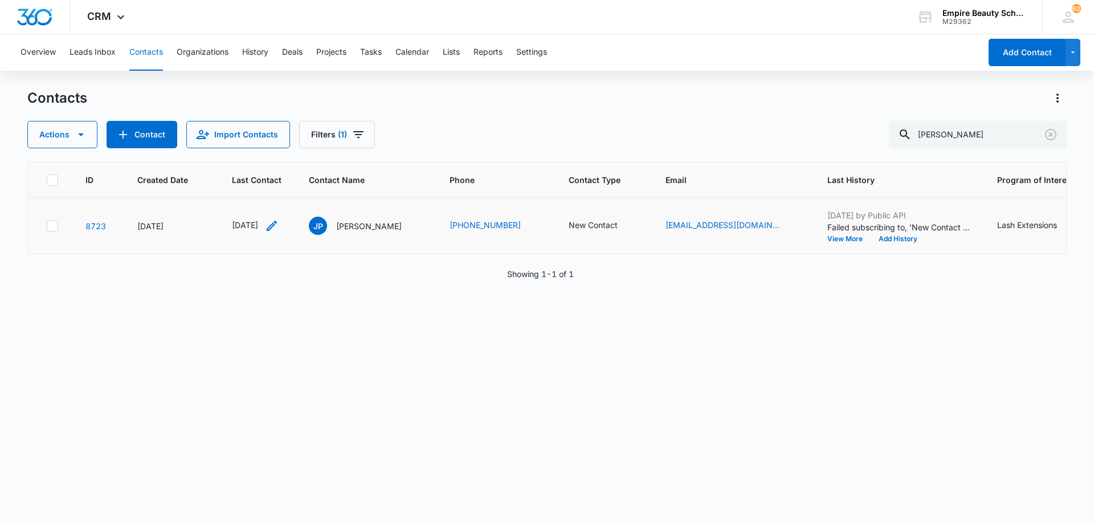
click at [279, 227] on icon "Last Contact - 1714521600 - Select to Edit Field" at bounding box center [272, 226] width 14 height 14
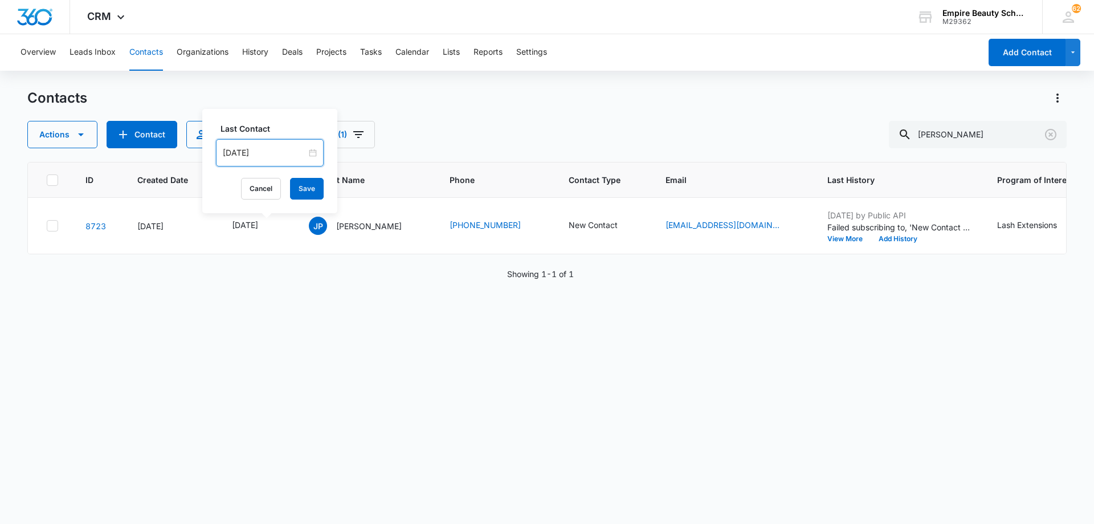
click at [283, 148] on input "May 1, 2024" at bounding box center [265, 152] width 84 height 13
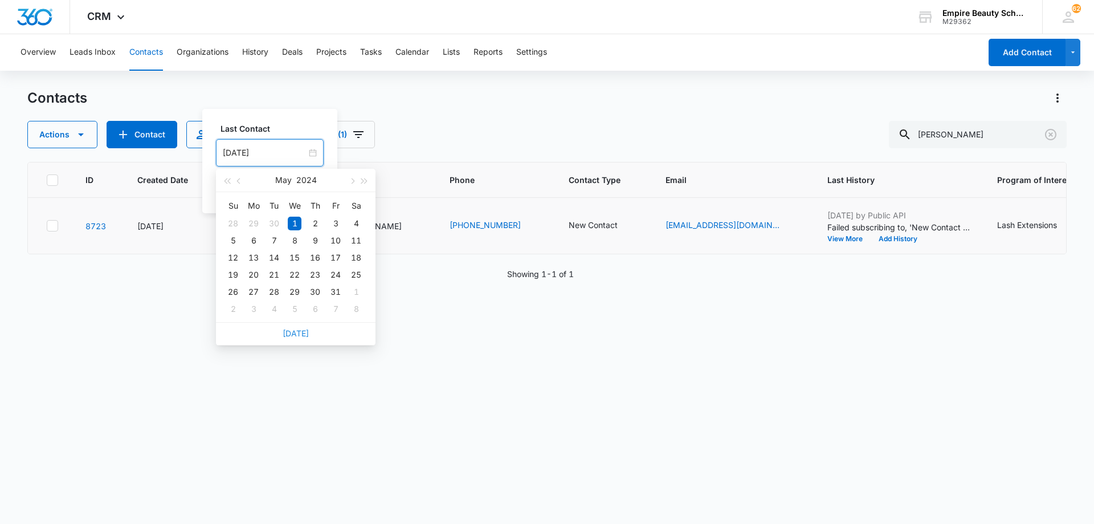
click at [299, 333] on link "[DATE]" at bounding box center [296, 333] width 26 height 10
type input "[DATE]"
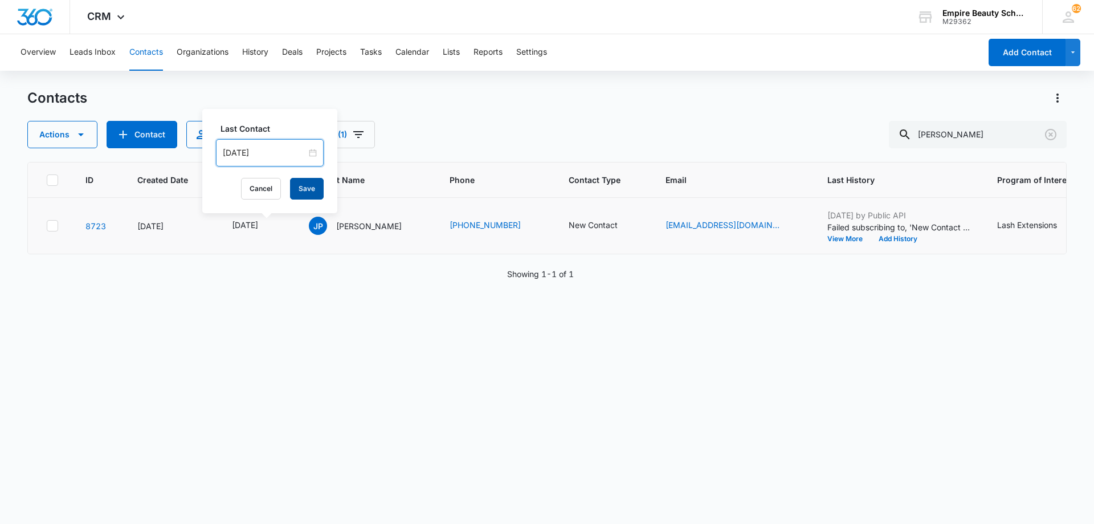
click at [300, 191] on button "Save" at bounding box center [307, 189] width 34 height 22
click at [871, 239] on button "Add History" at bounding box center [898, 238] width 55 height 7
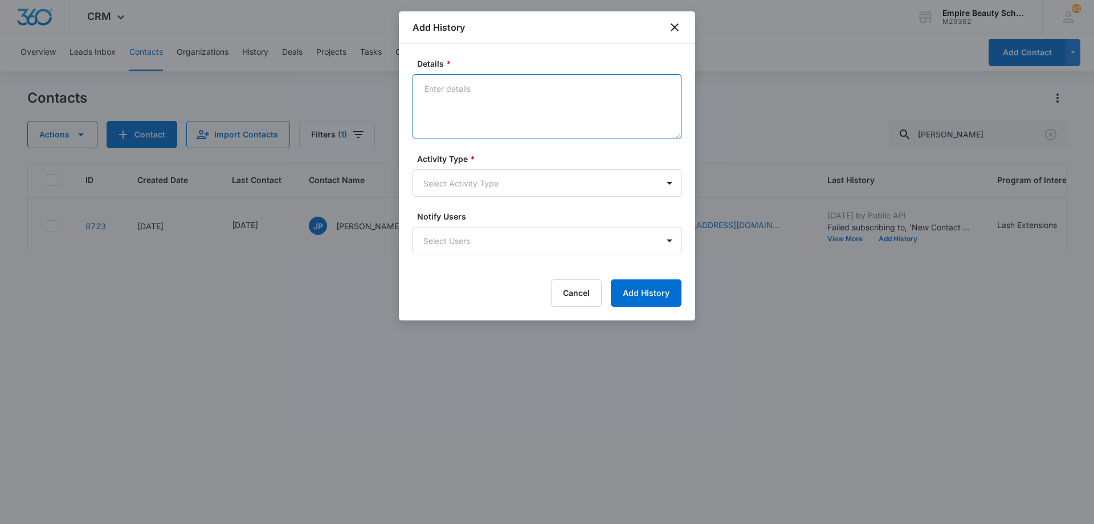
drag, startPoint x: 541, startPoint y: 101, endPoint x: 533, endPoint y: 97, distance: 9.2
click at [538, 100] on textarea "Details *" at bounding box center [547, 106] width 269 height 65
type textarea "LVM 1"
click at [495, 185] on body "CRM Apps Forms CRM Email Shop Payments POS Files Brand Settings AI Assistant Em…" at bounding box center [547, 262] width 1094 height 524
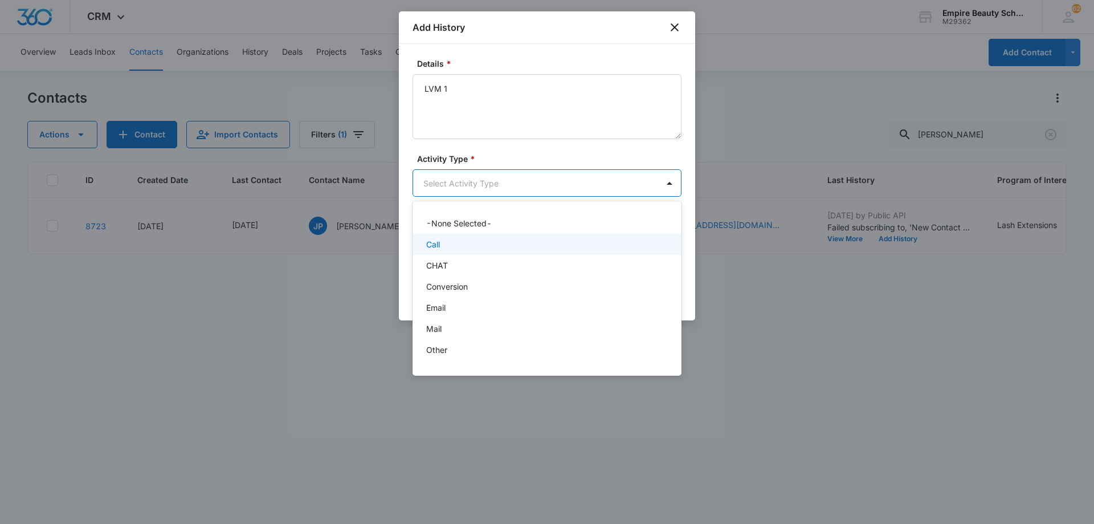
click at [483, 240] on div "Call" at bounding box center [545, 244] width 239 height 12
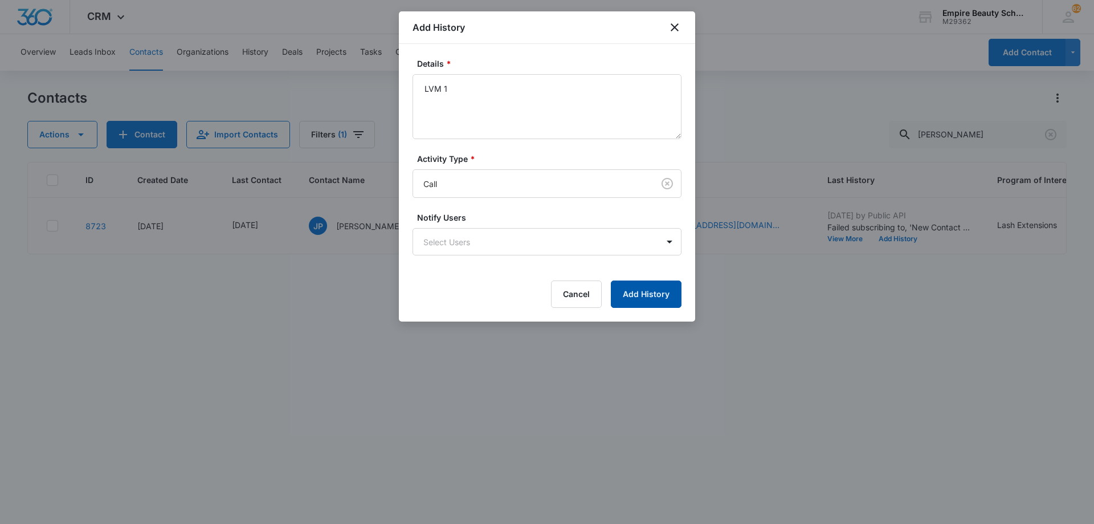
click at [626, 293] on button "Add History" at bounding box center [646, 293] width 71 height 27
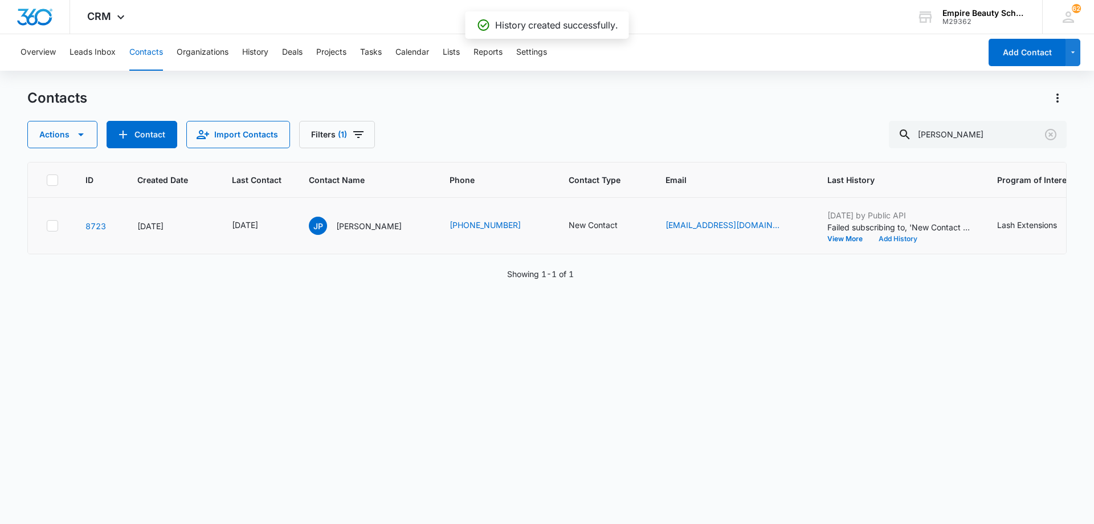
click at [871, 239] on button "Add History" at bounding box center [898, 238] width 55 height 7
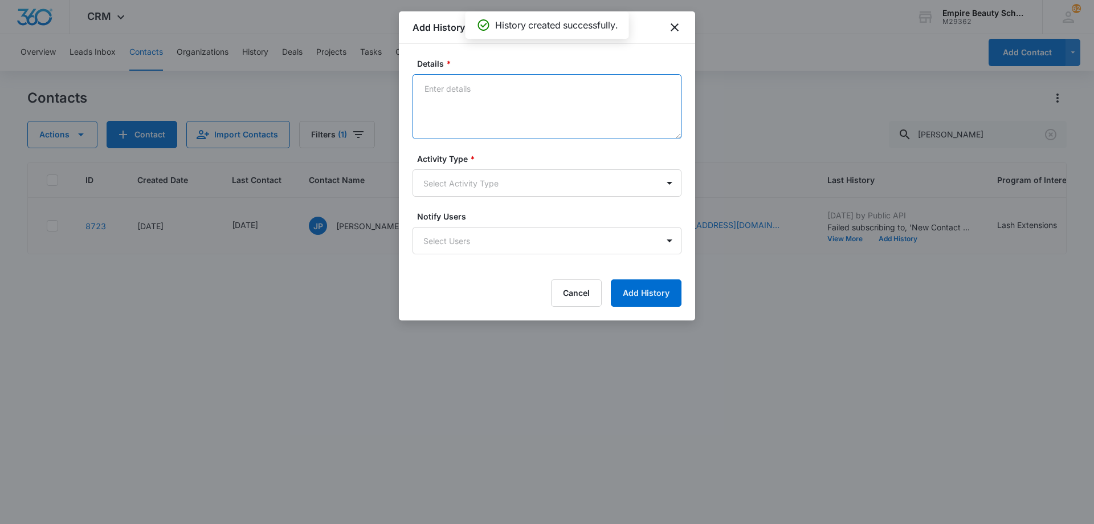
click at [471, 103] on textarea "Details *" at bounding box center [547, 106] width 269 height 65
type textarea "EM 1"
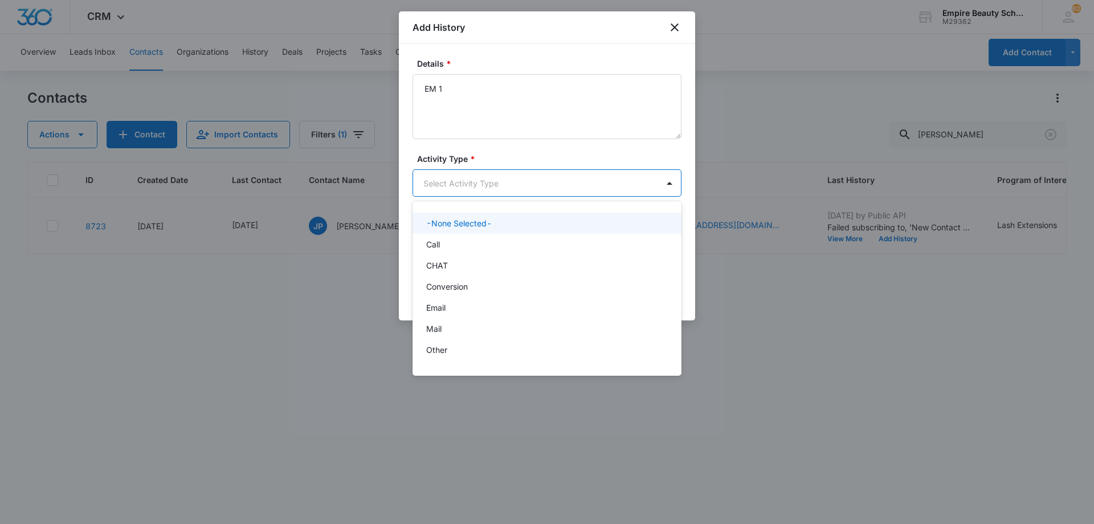
click at [487, 181] on body "CRM Apps Forms CRM Email Shop Payments POS Files Brand Settings AI Assistant Em…" at bounding box center [547, 262] width 1094 height 524
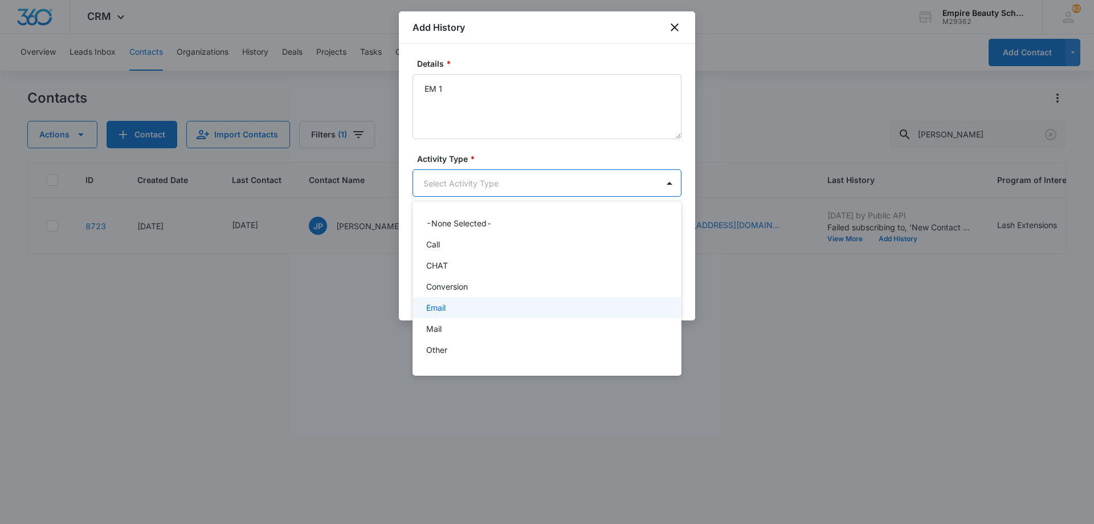
click at [495, 304] on div "Email" at bounding box center [545, 307] width 239 height 12
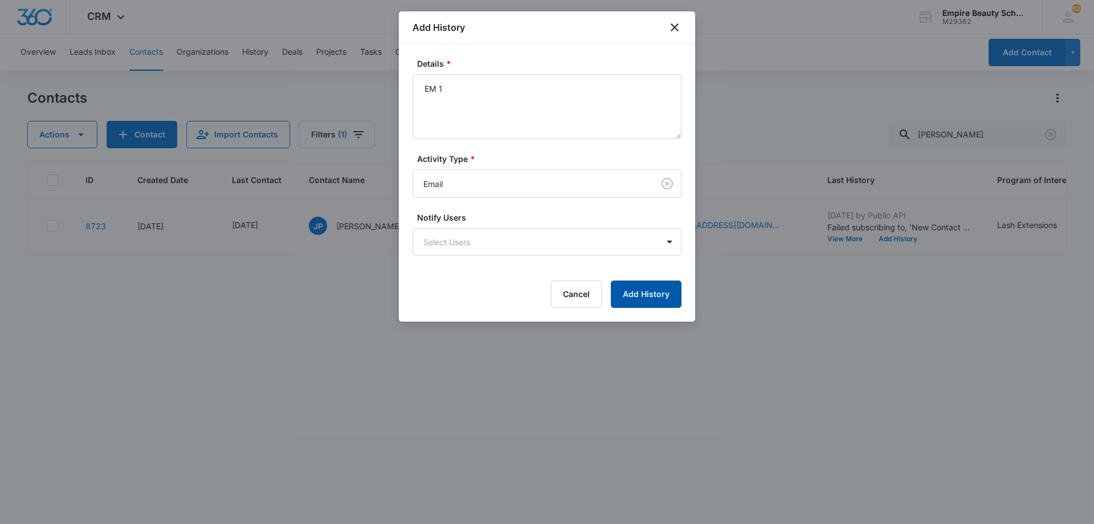
click at [635, 301] on button "Add History" at bounding box center [646, 293] width 71 height 27
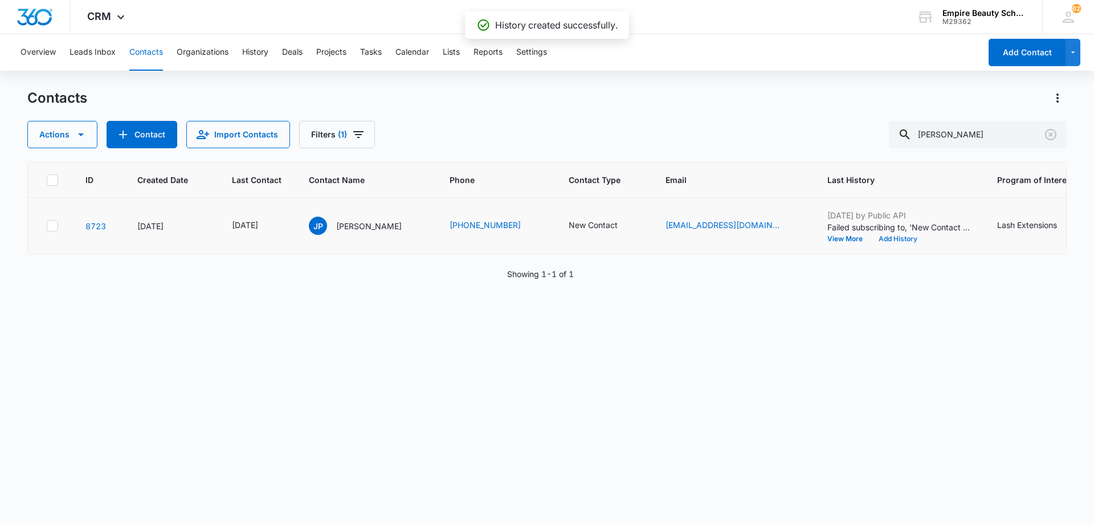
click at [871, 239] on button "Add History" at bounding box center [898, 238] width 55 height 7
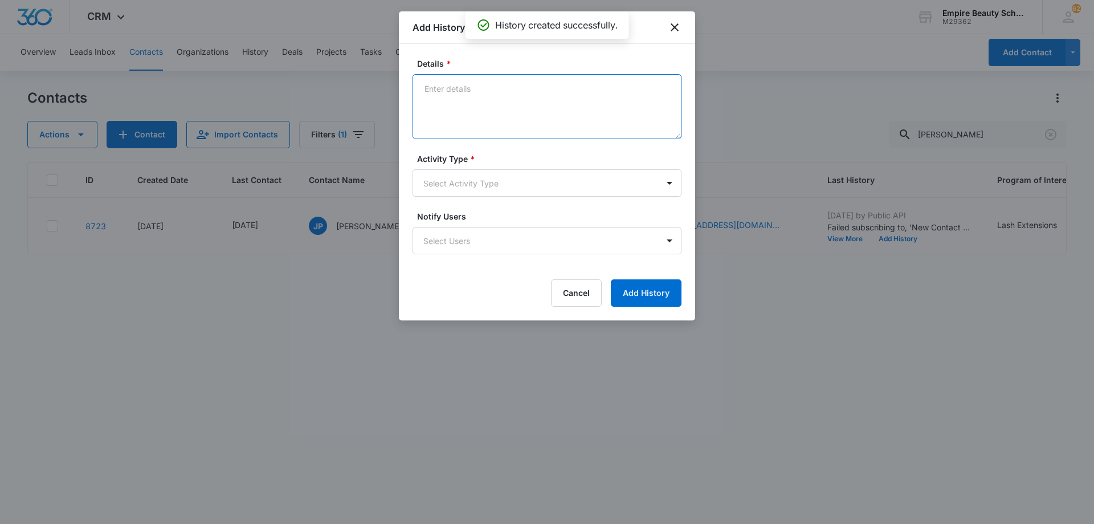
click at [507, 101] on textarea "Details *" at bounding box center [547, 106] width 269 height 65
type textarea "TXT 1"
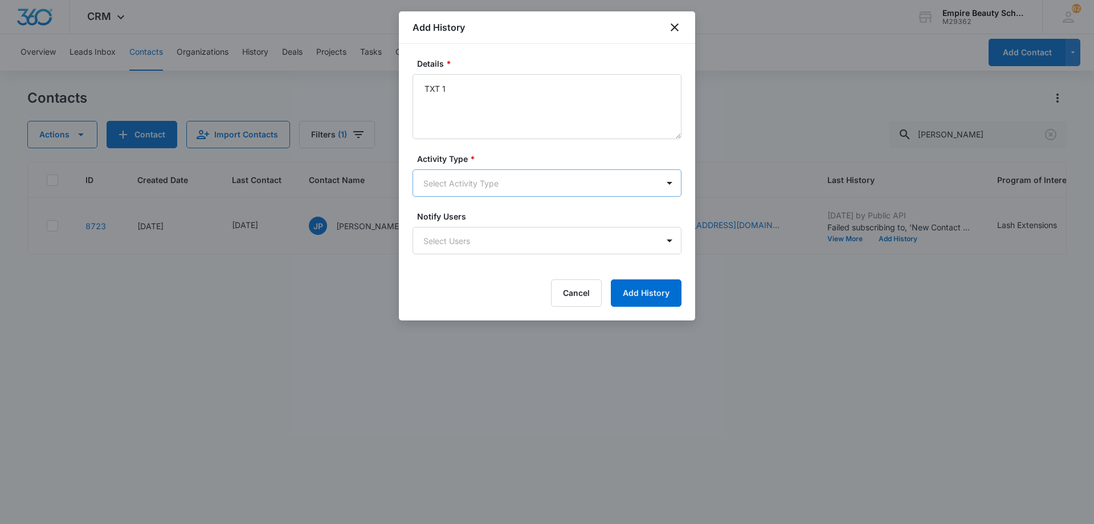
click at [496, 182] on body "CRM Apps Forms CRM Email Shop Payments POS Files Brand Settings AI Assistant Em…" at bounding box center [547, 262] width 1094 height 524
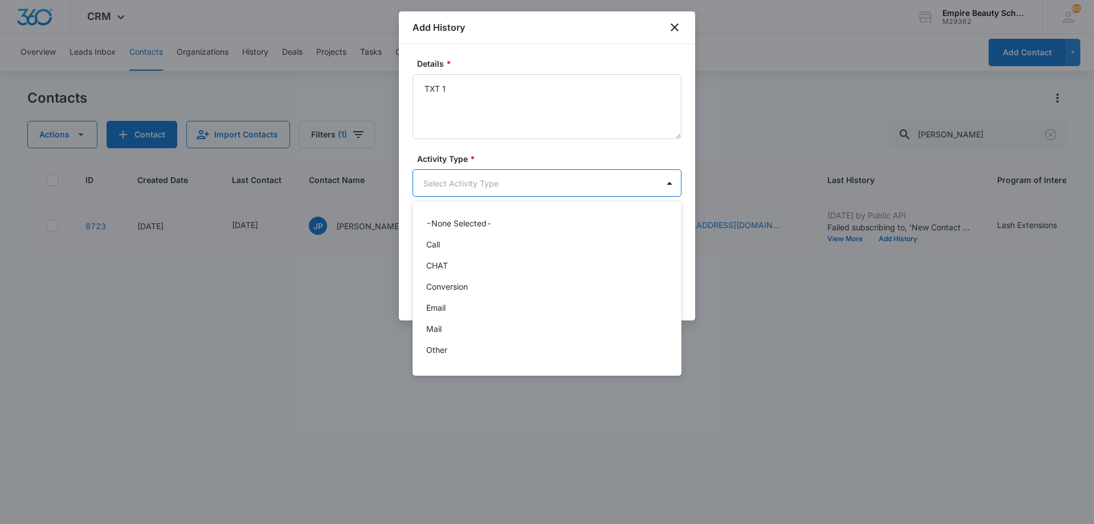
scroll to position [59, 0]
click at [492, 352] on div "Text" at bounding box center [545, 354] width 239 height 12
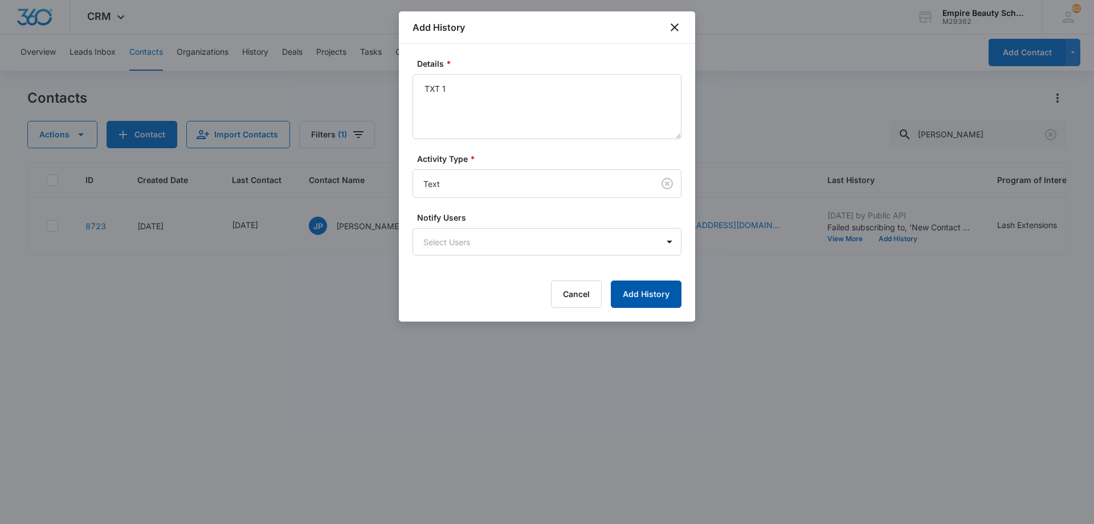
click at [629, 292] on button "Add History" at bounding box center [646, 293] width 71 height 27
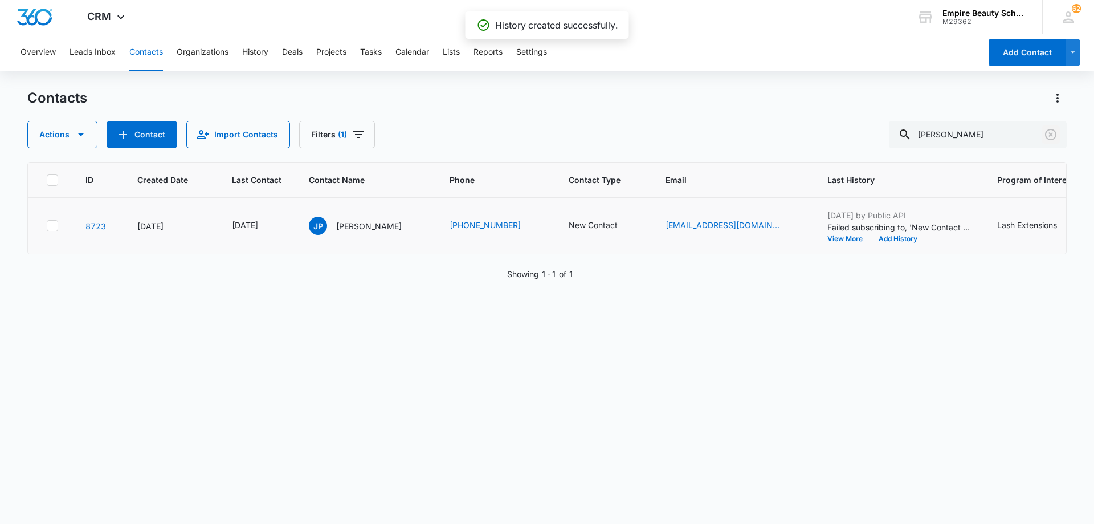
click at [1050, 133] on icon "Clear" at bounding box center [1050, 134] width 11 height 11
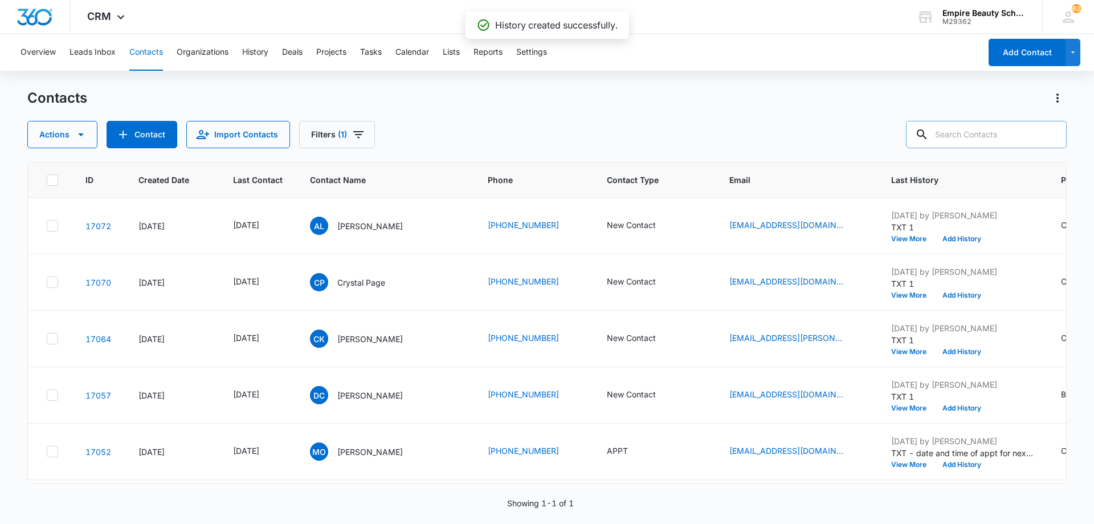
click at [996, 136] on input "text" at bounding box center [986, 134] width 161 height 27
type input "madison"
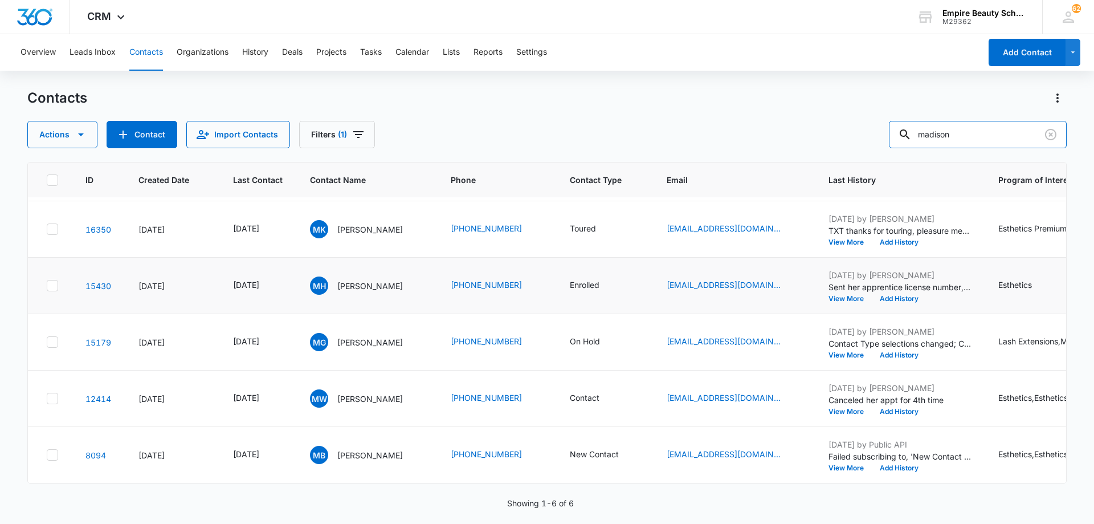
scroll to position [62, 0]
click at [280, 448] on icon "Last Contact - 1662595200 - Select to Edit Field" at bounding box center [273, 455] width 14 height 14
click at [284, 373] on input "[DATE]" at bounding box center [265, 373] width 84 height 13
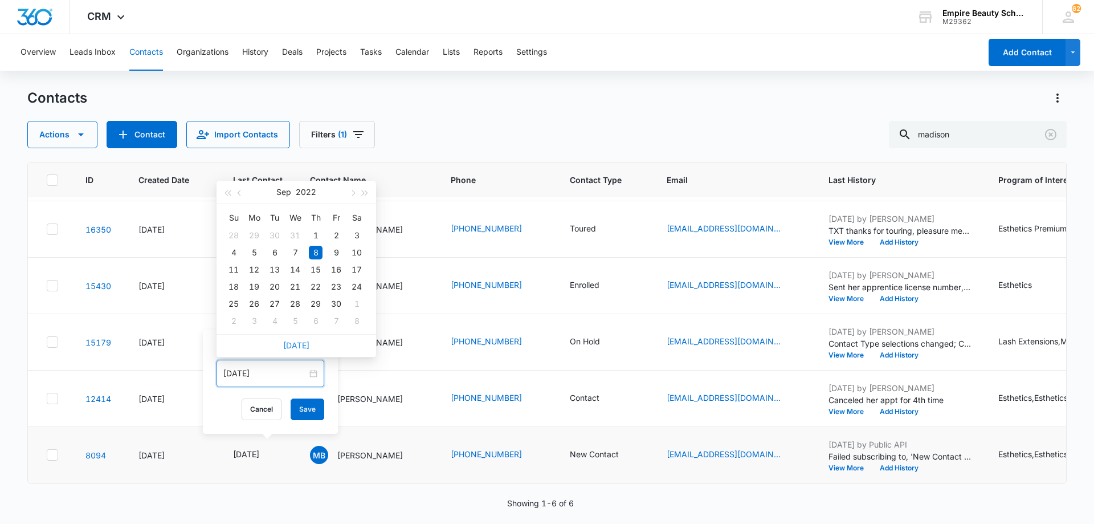
click at [293, 342] on link "[DATE]" at bounding box center [296, 345] width 26 height 10
type input "[DATE]"
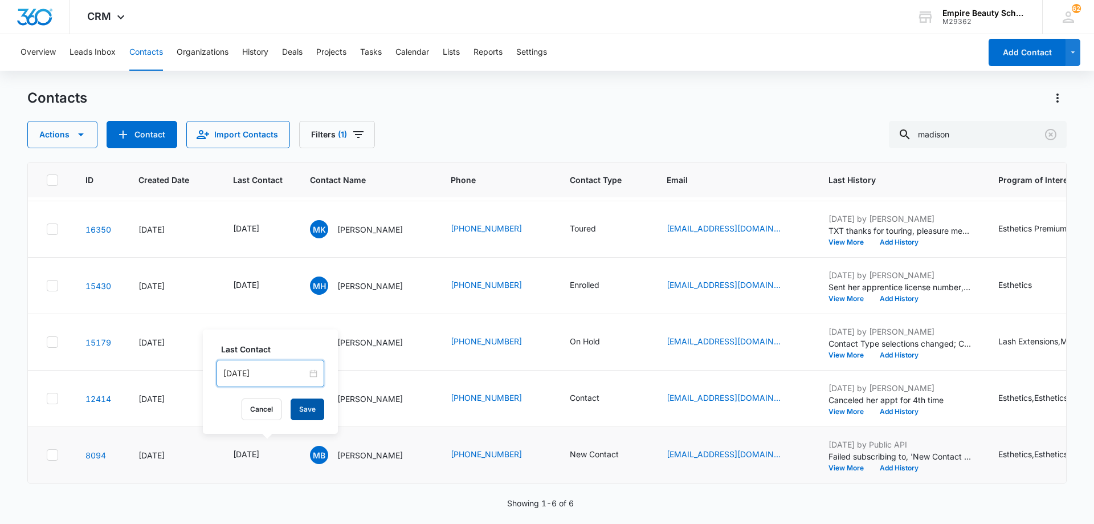
click at [298, 408] on button "Save" at bounding box center [308, 409] width 34 height 22
click at [913, 464] on button "Add History" at bounding box center [899, 467] width 55 height 7
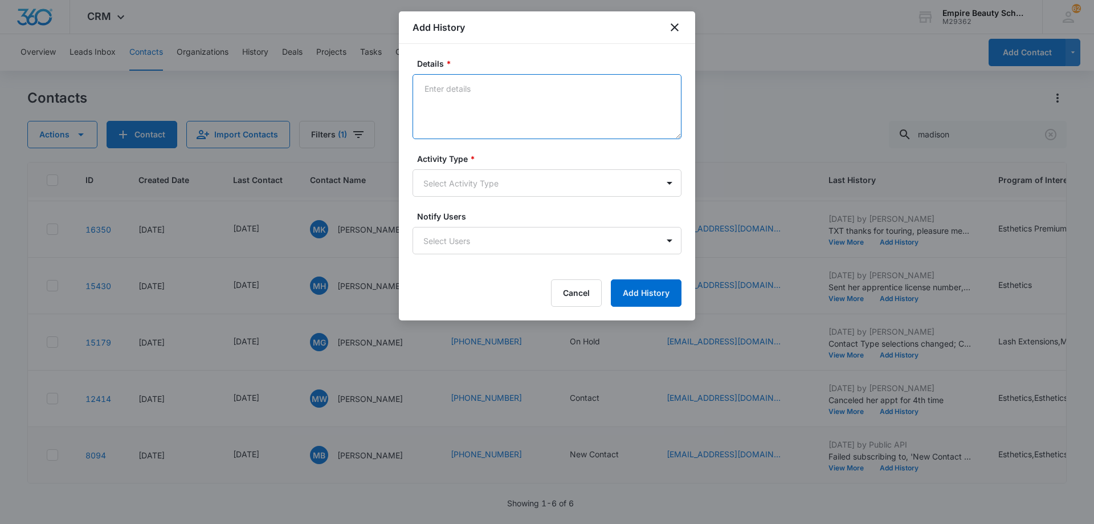
click at [493, 106] on textarea "Details *" at bounding box center [547, 106] width 269 height 65
type textarea "LVM 1"
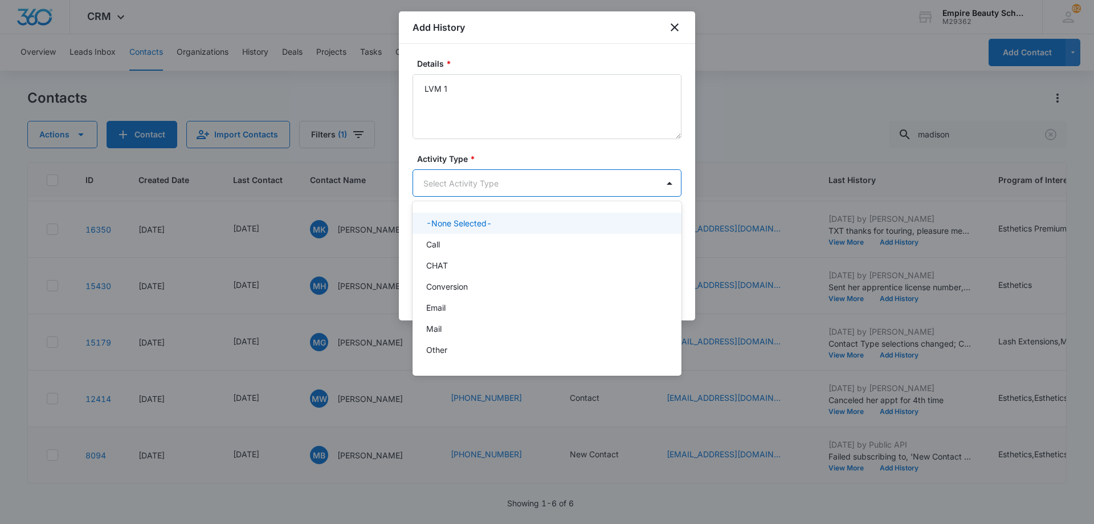
click at [478, 185] on body "CRM Apps Forms CRM Email Shop Payments POS Files Brand Settings AI Assistant Em…" at bounding box center [547, 262] width 1094 height 524
click at [470, 244] on div "Call" at bounding box center [545, 244] width 239 height 12
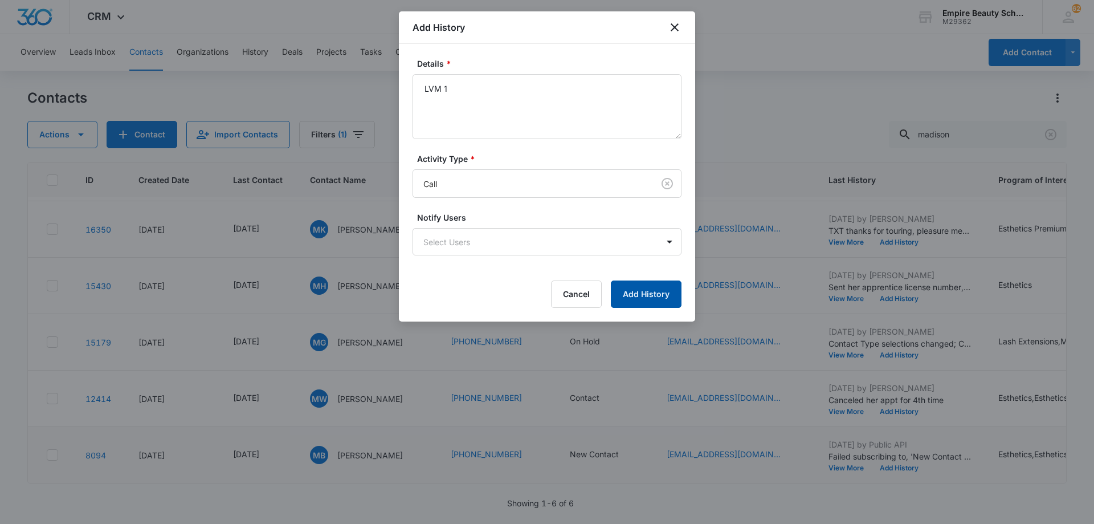
click at [638, 289] on button "Add History" at bounding box center [646, 293] width 71 height 27
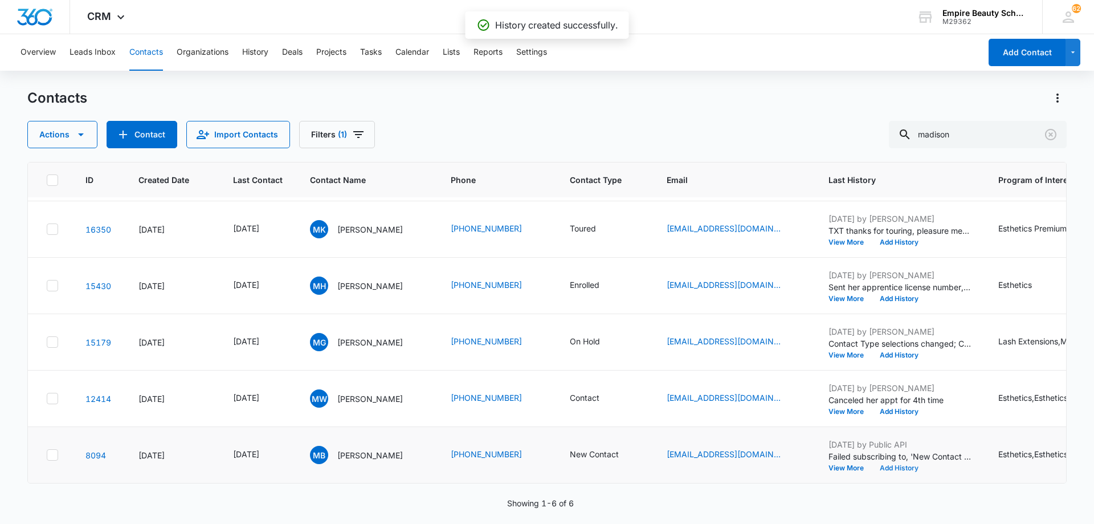
click at [925, 464] on button "Add History" at bounding box center [899, 467] width 55 height 7
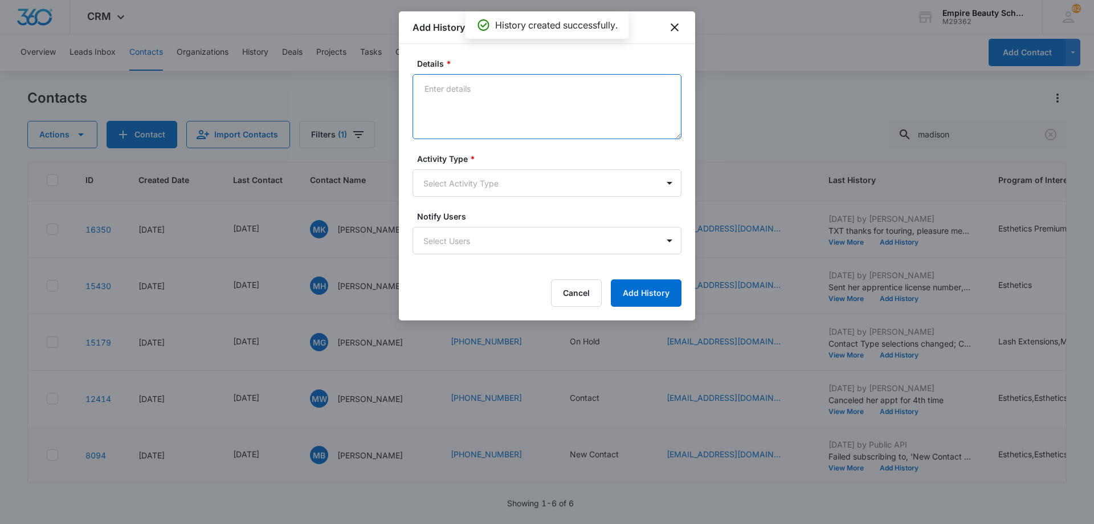
click at [455, 108] on textarea "Details *" at bounding box center [547, 106] width 269 height 65
type textarea "EM 1"
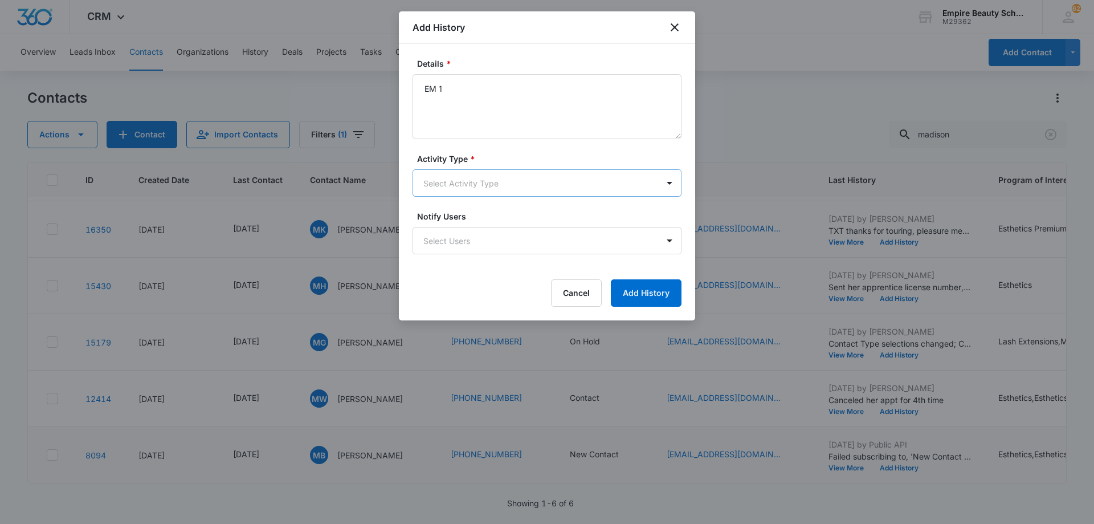
click at [460, 185] on body "CRM Apps Forms CRM Email Shop Payments POS Files Brand Settings AI Assistant Em…" at bounding box center [547, 262] width 1094 height 524
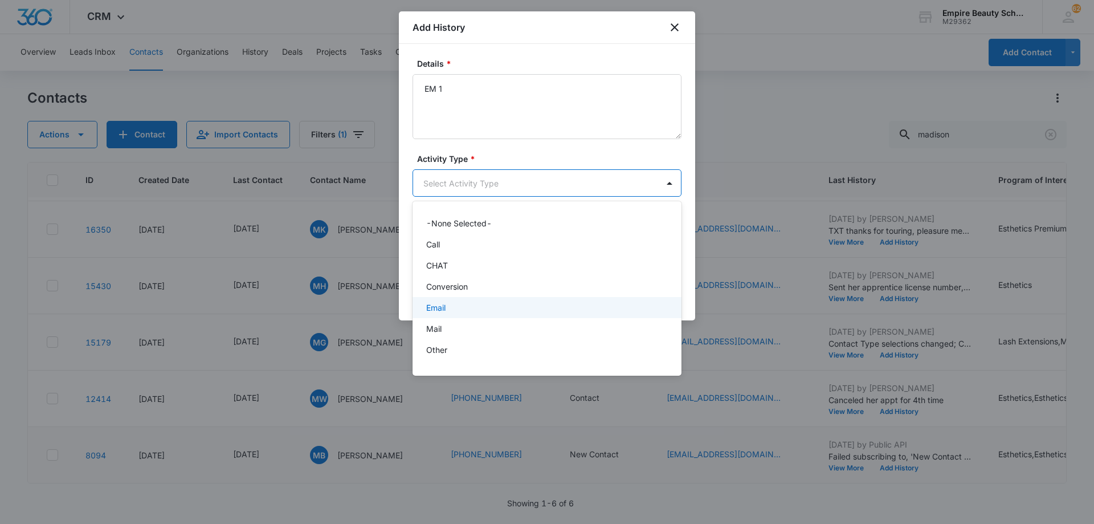
click at [476, 303] on div "Email" at bounding box center [545, 307] width 239 height 12
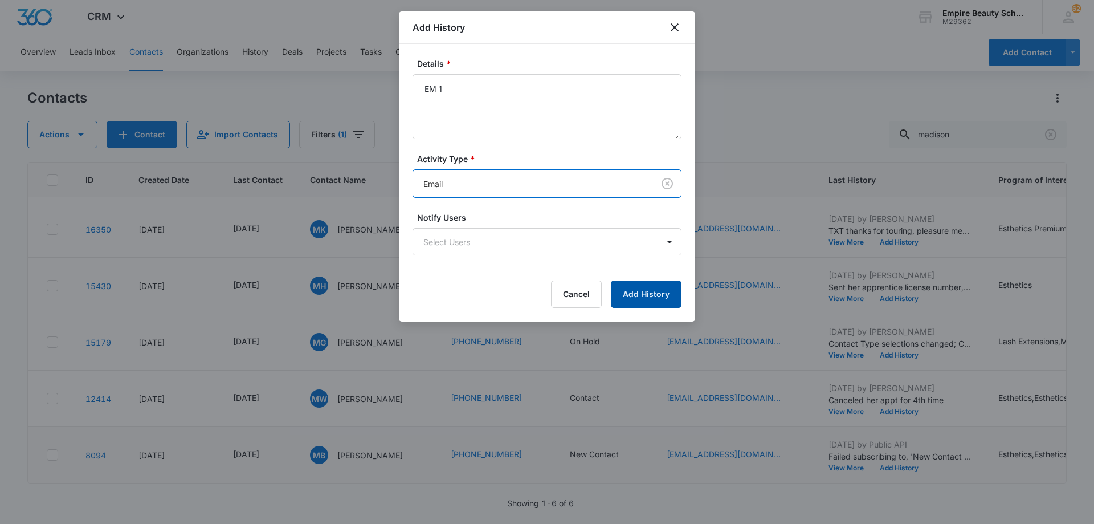
click at [635, 293] on button "Add History" at bounding box center [646, 293] width 71 height 27
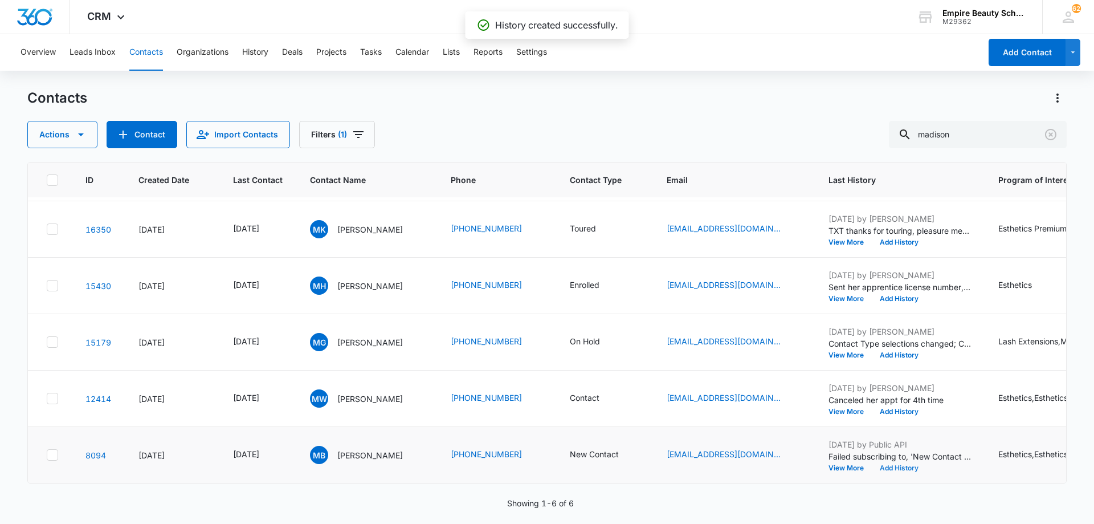
click at [927, 464] on button "Add History" at bounding box center [899, 467] width 55 height 7
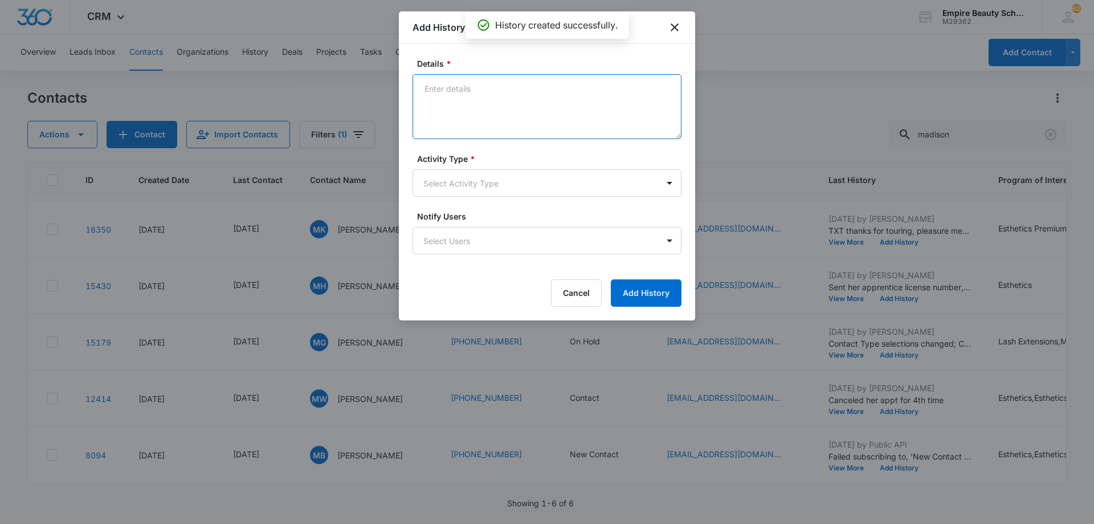
click at [519, 99] on textarea "Details *" at bounding box center [547, 106] width 269 height 65
type textarea "TXT 1"
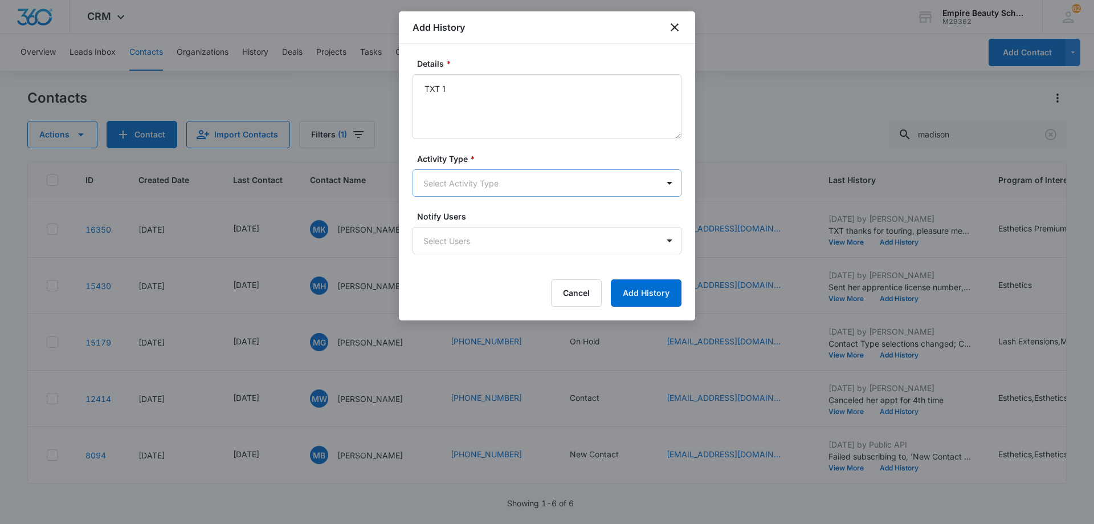
click at [520, 186] on body "CRM Apps Forms CRM Email Shop Payments POS Files Brand Settings AI Assistant Em…" at bounding box center [547, 262] width 1094 height 524
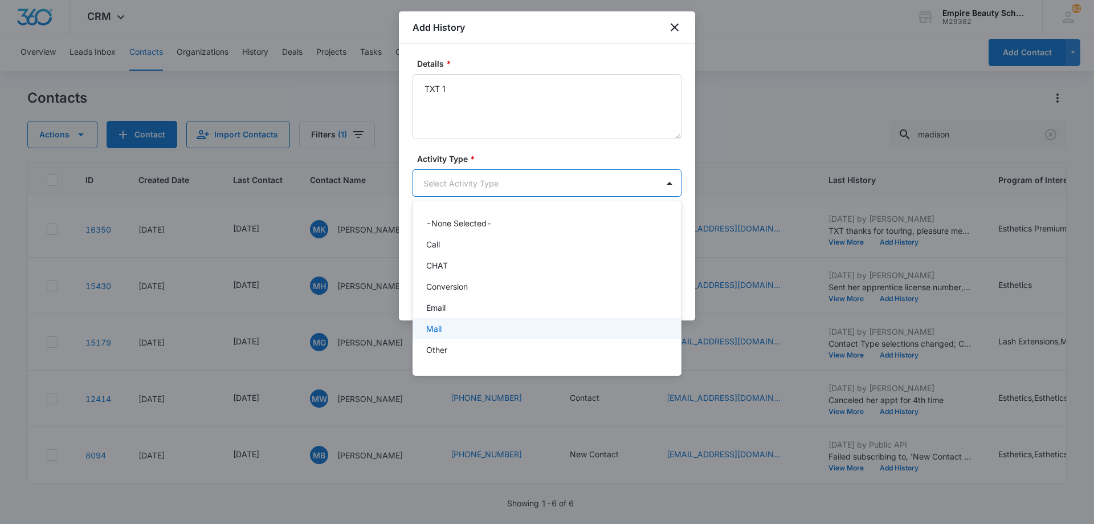
scroll to position [59, 0]
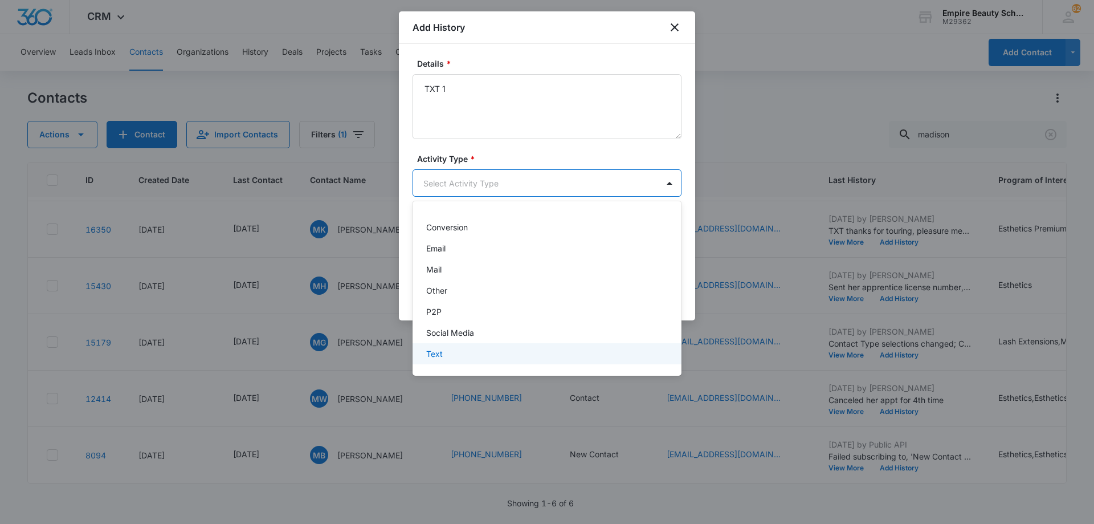
drag, startPoint x: 496, startPoint y: 348, endPoint x: 506, endPoint y: 345, distance: 10.5
click at [496, 348] on div "Text" at bounding box center [545, 354] width 239 height 12
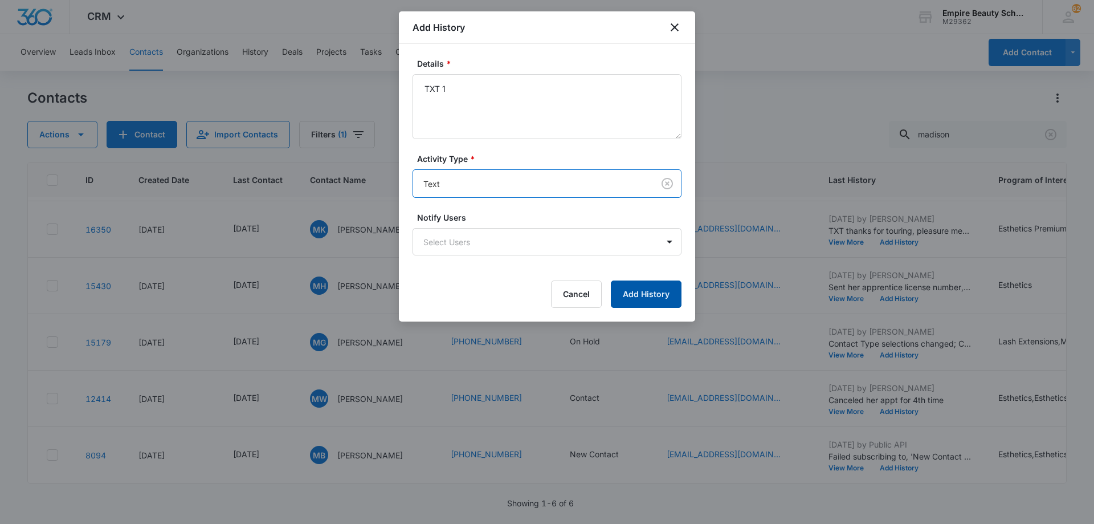
click at [636, 294] on button "Add History" at bounding box center [646, 293] width 71 height 27
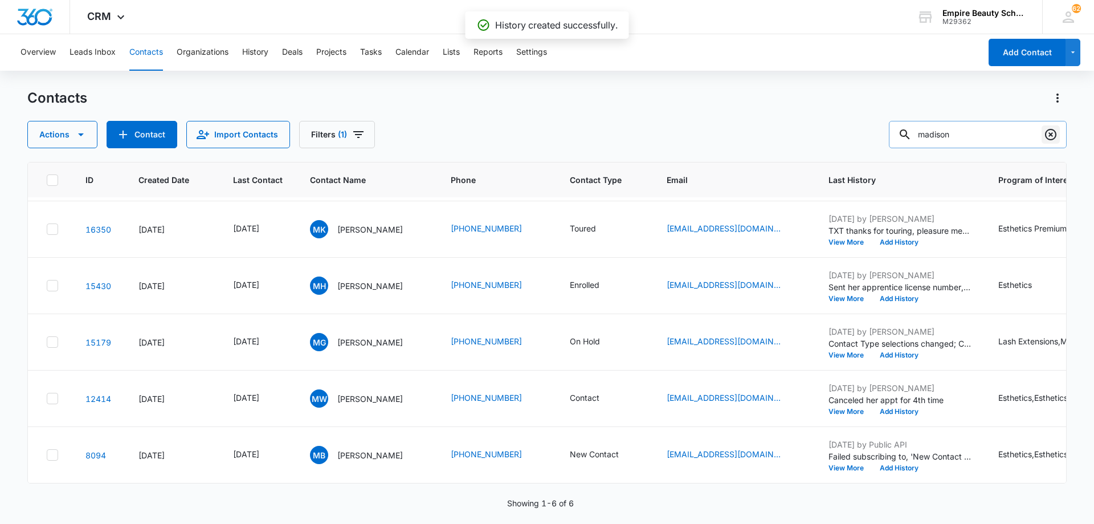
click at [1050, 136] on icon "Clear" at bounding box center [1050, 134] width 11 height 11
